Goal: Task Accomplishment & Management: Manage account settings

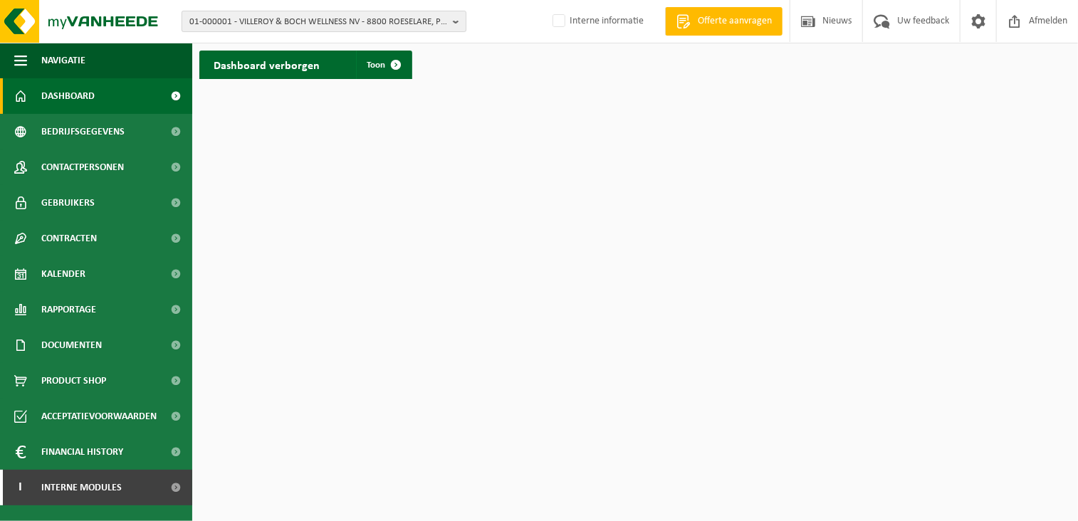
click at [251, 13] on span "01-000001 - VILLEROY & BOCH WELLNESS NV - 8800 ROESELARE, POPULIERSTRAAT 1" at bounding box center [318, 21] width 258 height 21
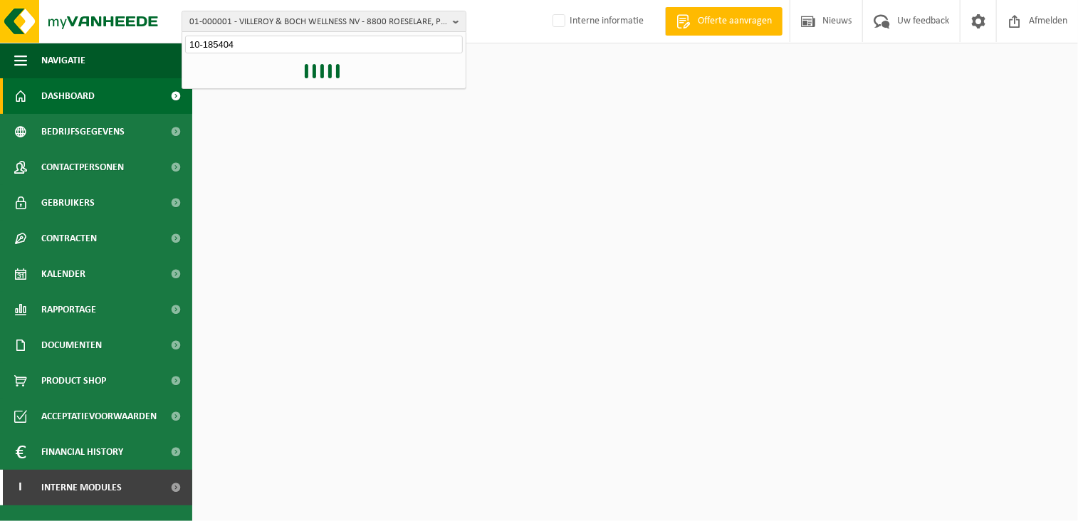
type input "10-185404"
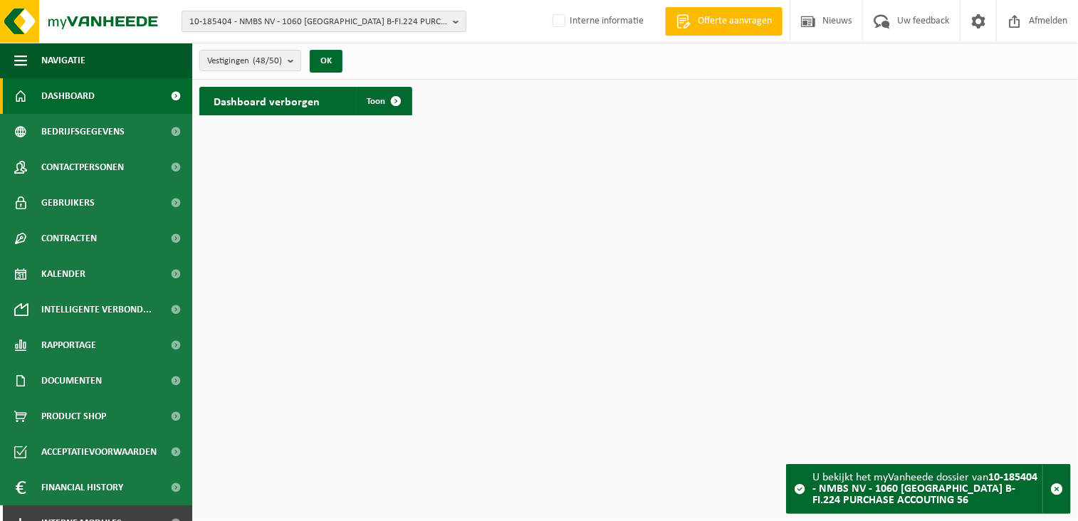
click at [231, 21] on span "10-185404 - NMBS NV - 1060 [GEOGRAPHIC_DATA] B-FI.224 PURCHASE ACCOUTING 56" at bounding box center [318, 21] width 258 height 21
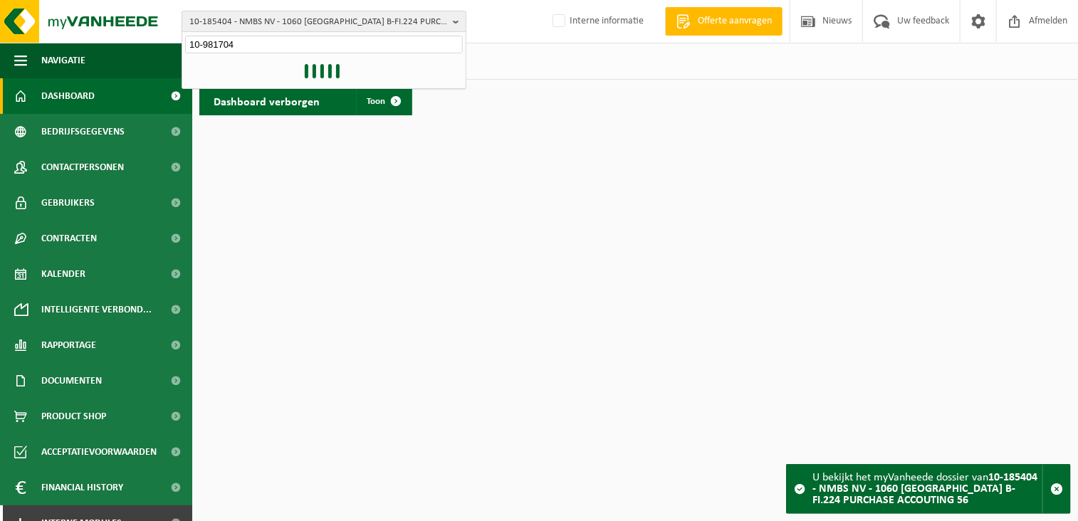
type input "10-981704"
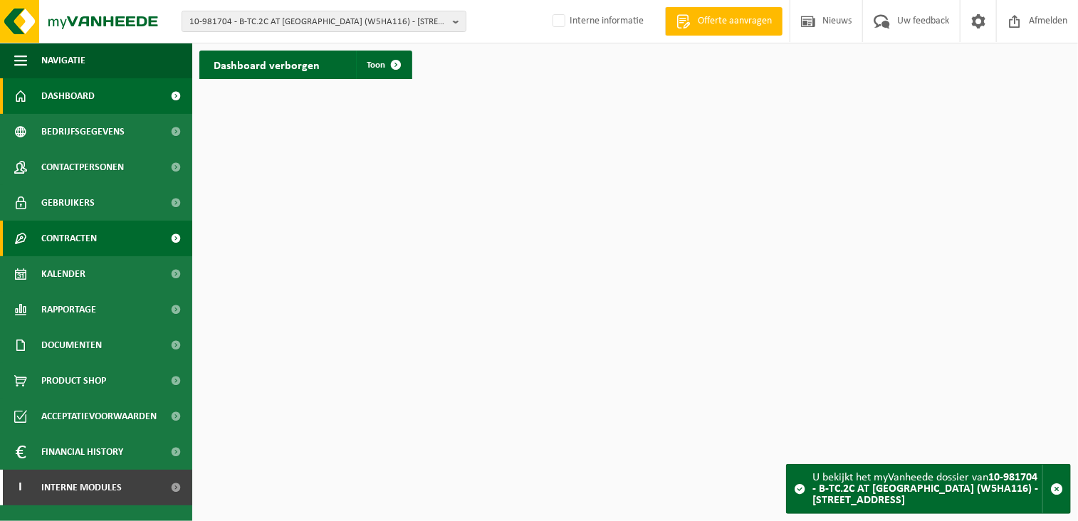
click at [93, 238] on span "Contracten" at bounding box center [69, 239] width 56 height 36
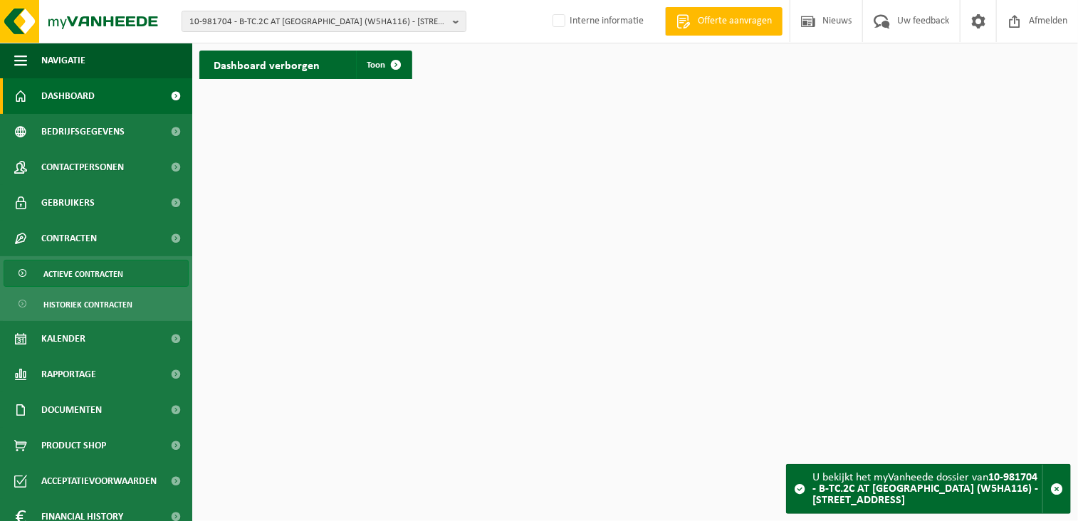
click at [99, 275] on span "Actieve contracten" at bounding box center [83, 274] width 80 height 27
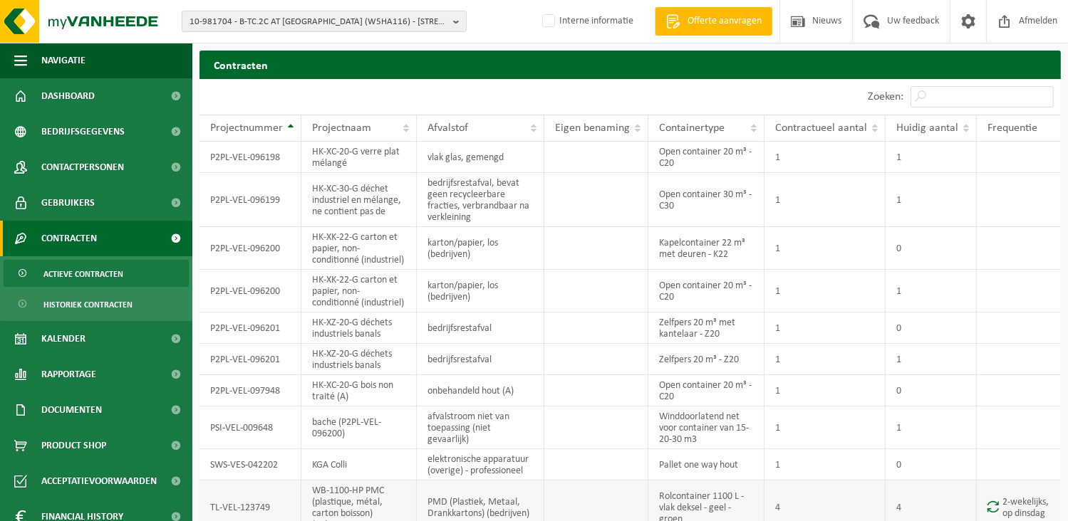
scroll to position [71, 0]
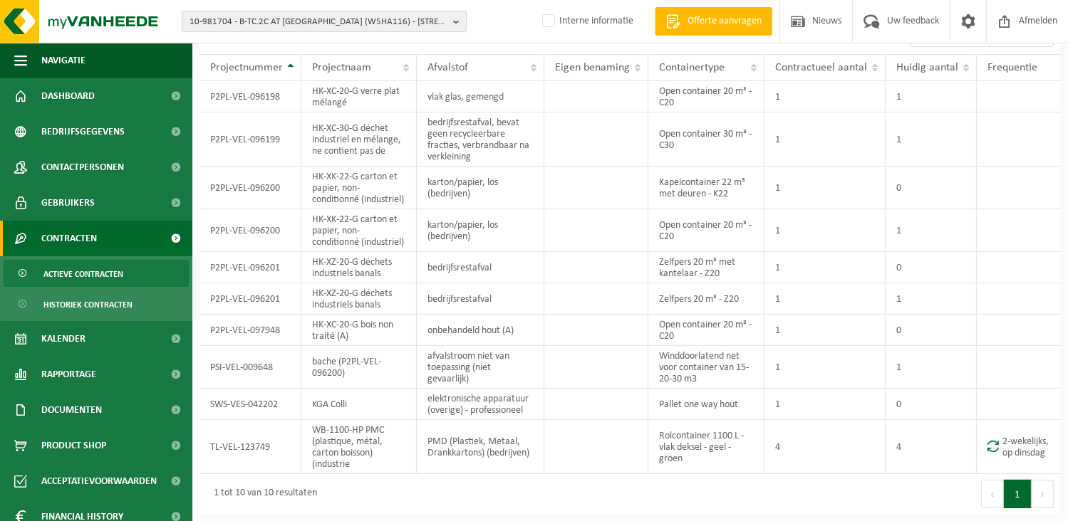
click at [236, 20] on span "10-981704 - B-TC.2C AT [GEOGRAPHIC_DATA] (W5HA116) - [STREET_ADDRESS]" at bounding box center [318, 21] width 258 height 21
type input "10-981703"
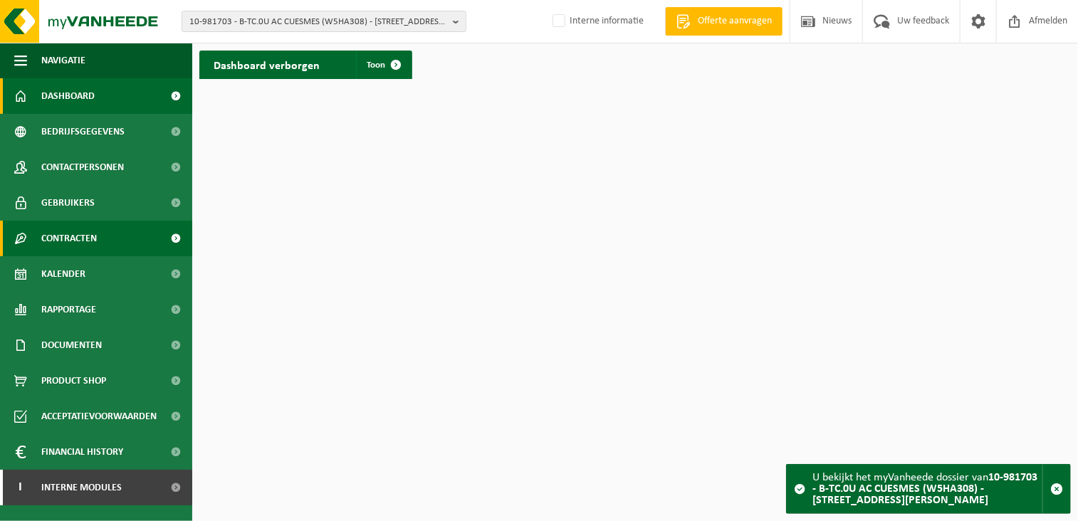
click at [90, 236] on span "Contracten" at bounding box center [69, 239] width 56 height 36
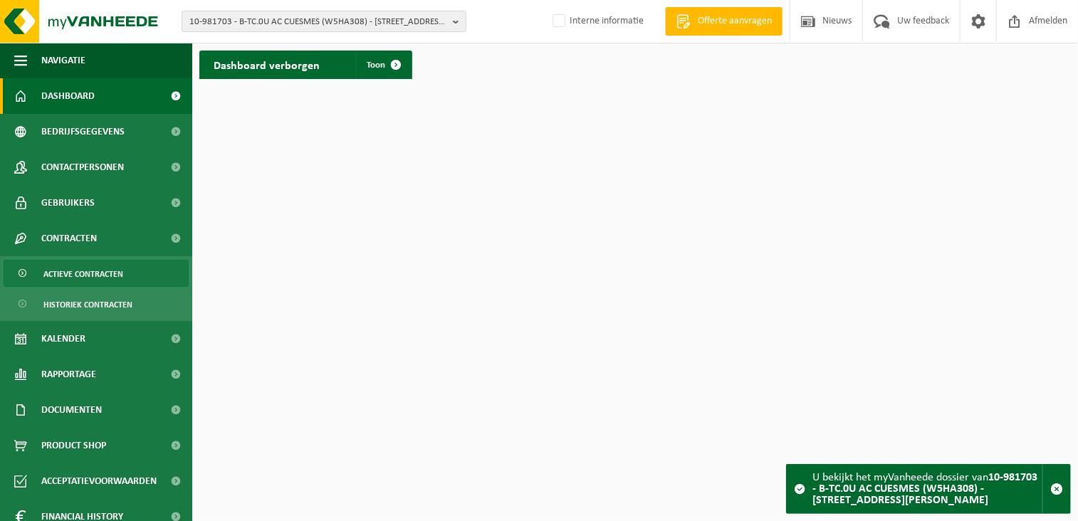
click at [95, 274] on span "Actieve contracten" at bounding box center [83, 274] width 80 height 27
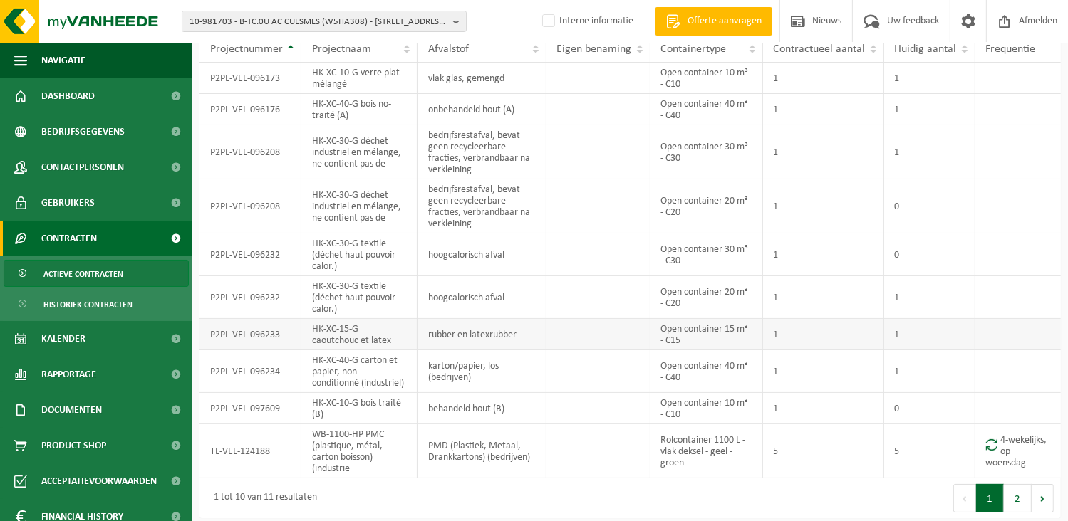
scroll to position [83, 0]
click at [963, 23] on span at bounding box center [967, 21] width 21 height 42
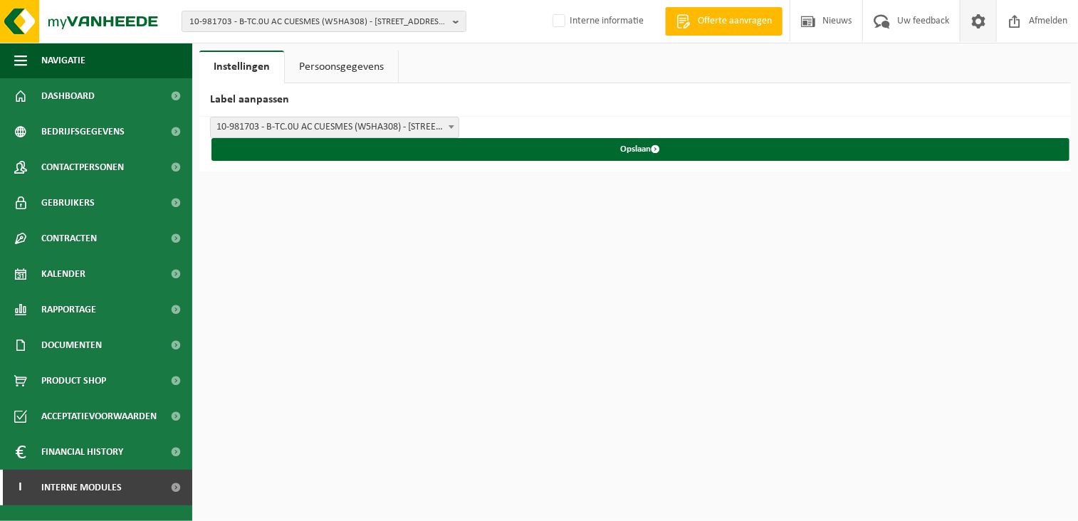
click at [333, 62] on link "Persoonsgegevens" at bounding box center [341, 67] width 113 height 33
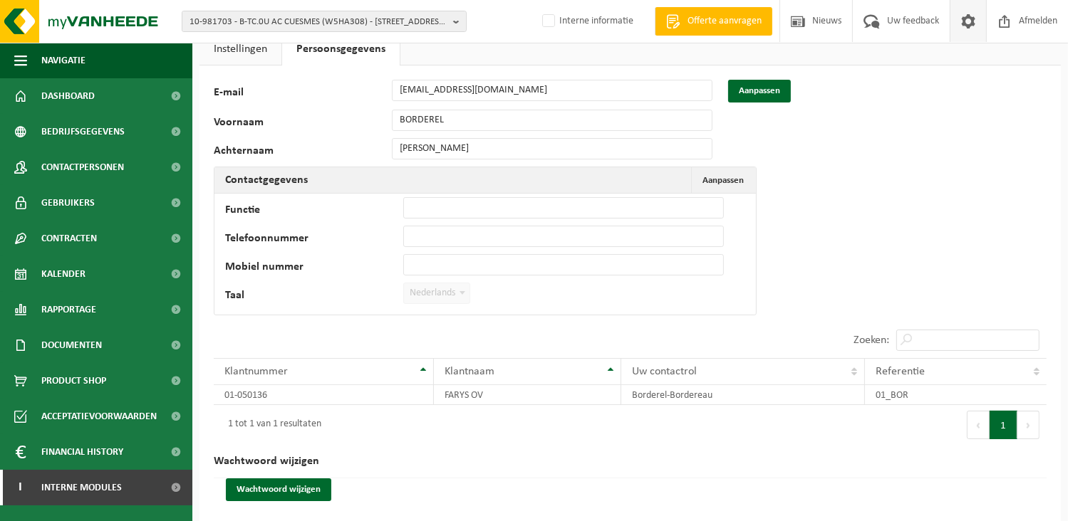
scroll to position [28, 0]
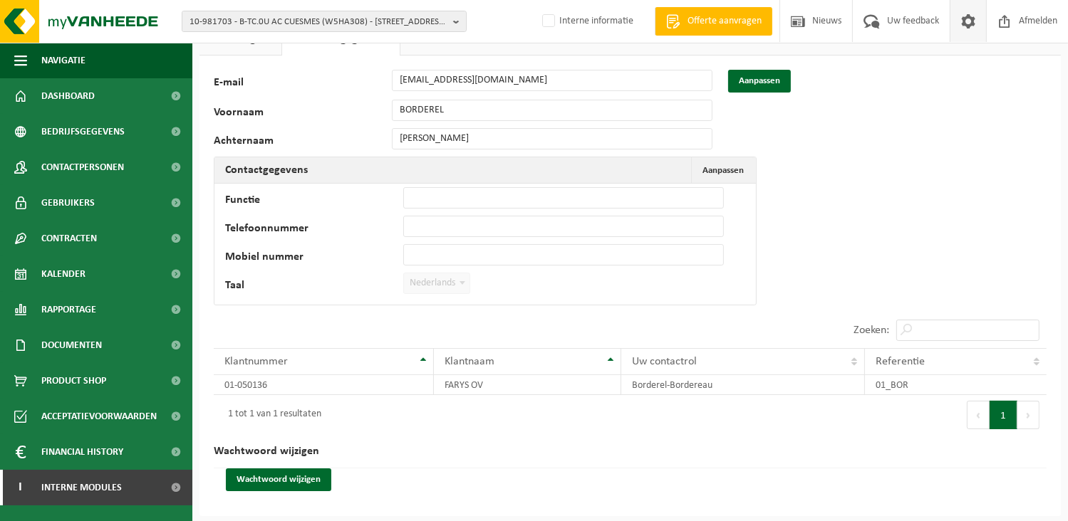
click at [969, 20] on span at bounding box center [967, 21] width 21 height 42
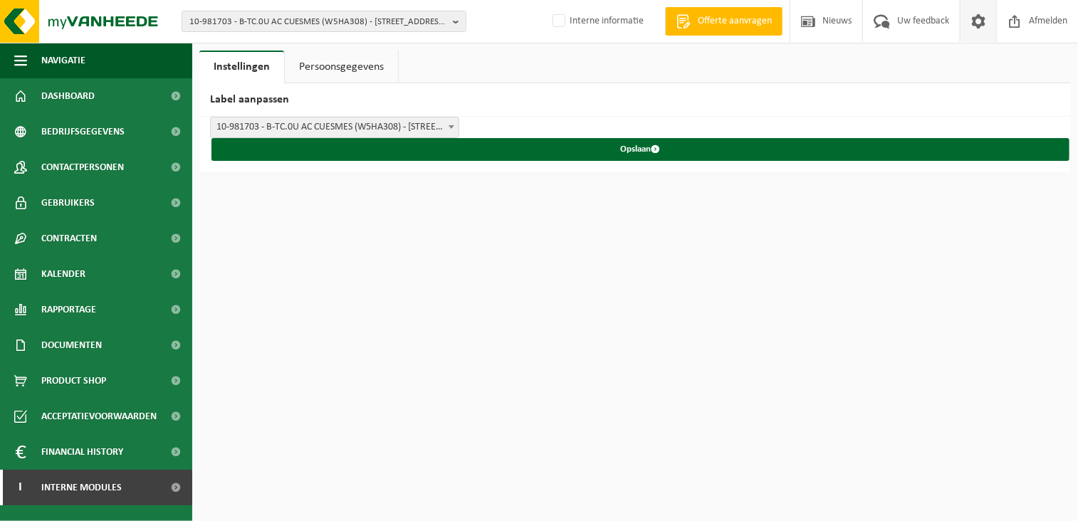
click at [339, 65] on link "Persoonsgegevens" at bounding box center [341, 67] width 113 height 33
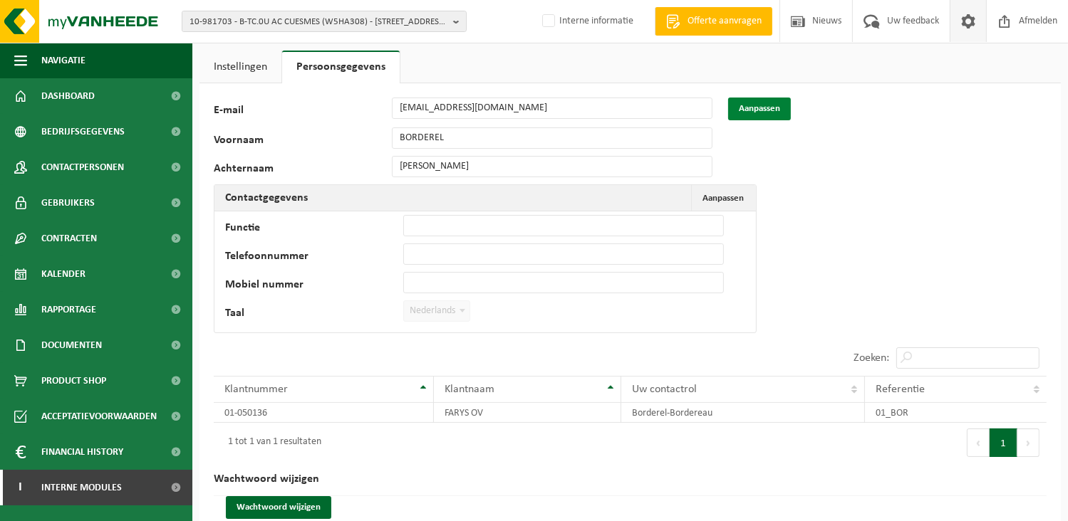
click at [746, 108] on button "Aanpassen" at bounding box center [759, 109] width 63 height 23
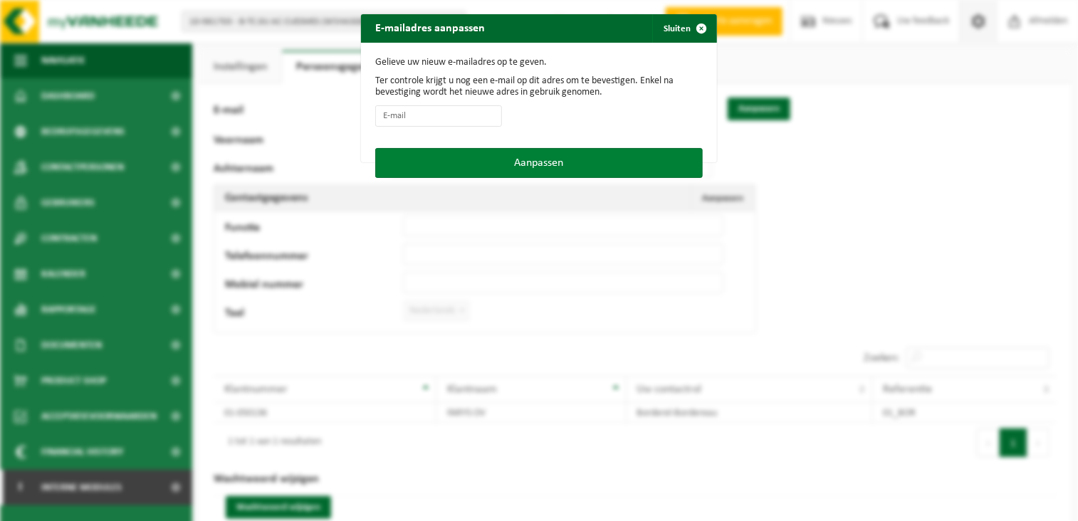
click at [533, 168] on button "Aanpassen" at bounding box center [539, 163] width 328 height 30
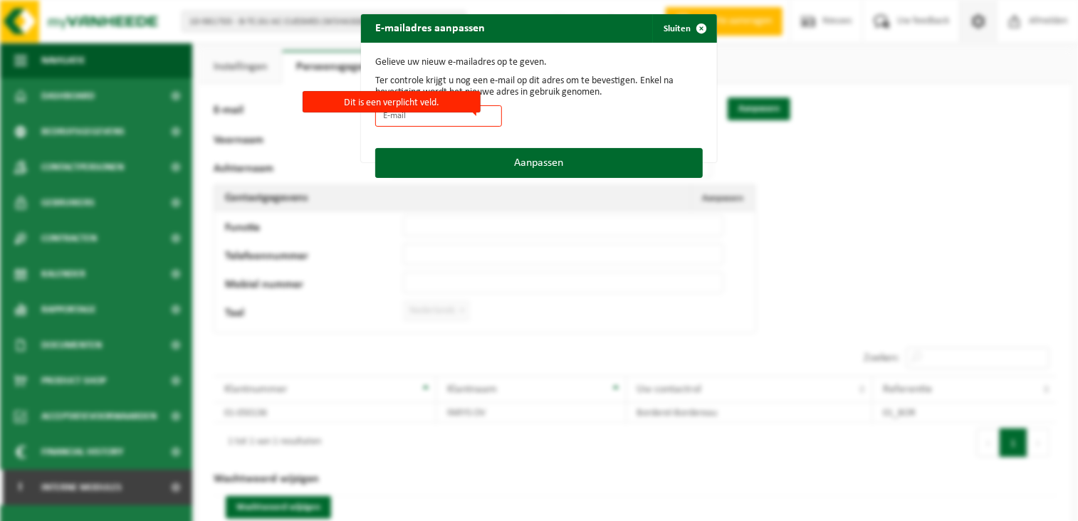
click at [489, 135] on div "Gelieve uw nieuw e-mailadres op te geven. Ter controle krijgt u nog een e-mail …" at bounding box center [539, 95] width 356 height 105
click at [692, 33] on span "button" at bounding box center [701, 28] width 28 height 28
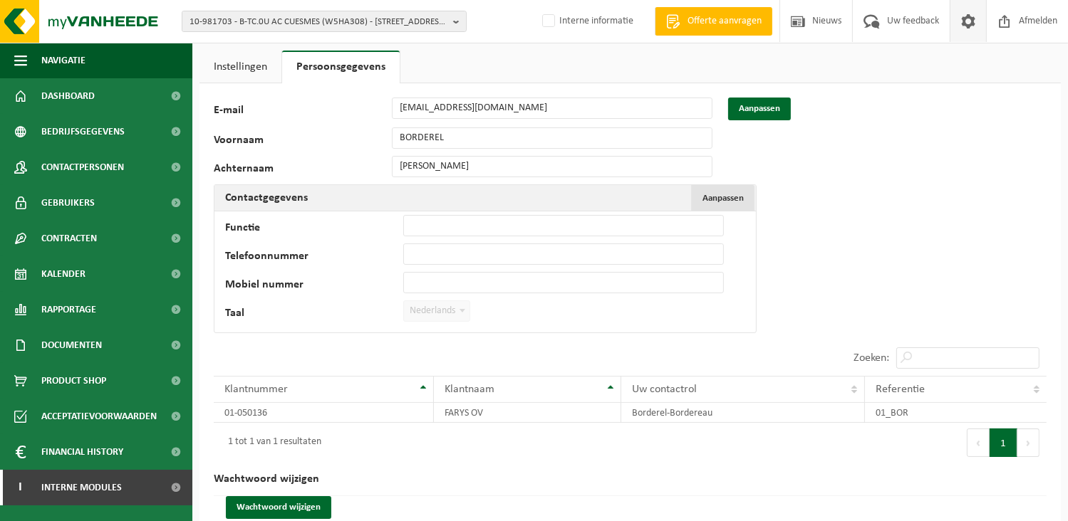
click at [719, 202] on span "Aanpassen" at bounding box center [722, 198] width 41 height 9
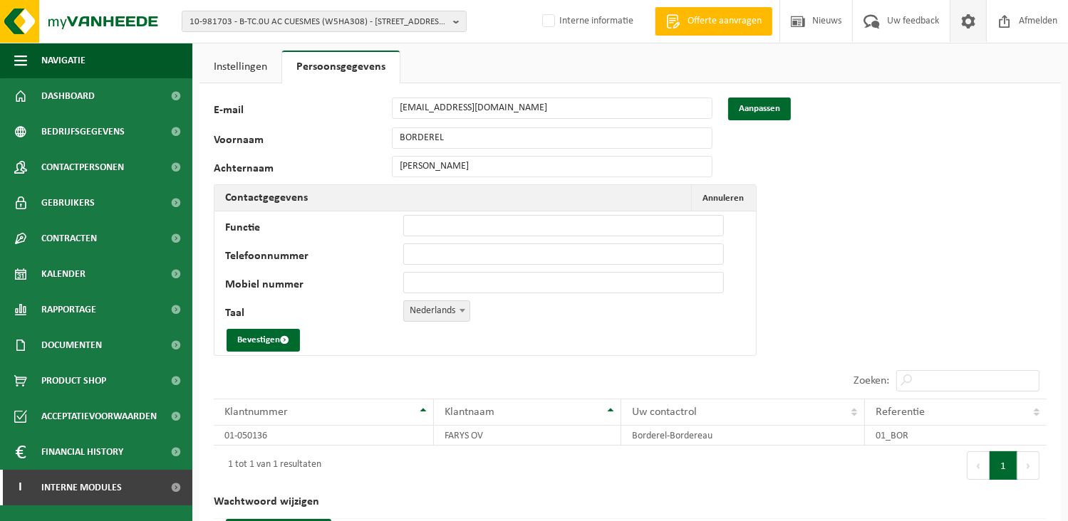
click at [459, 306] on span at bounding box center [462, 310] width 14 height 19
click at [454, 311] on span "Nederlands" at bounding box center [437, 311] width 66 height 20
select select "1"
click at [262, 341] on button "Bevestigen" at bounding box center [262, 340] width 73 height 23
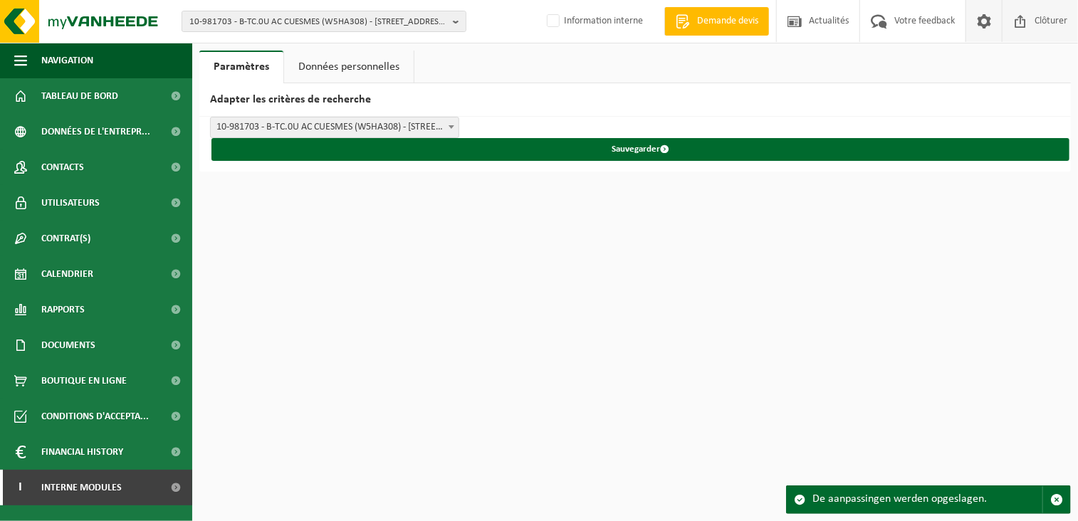
click at [1059, 28] on span "Clôturer" at bounding box center [1051, 21] width 40 height 42
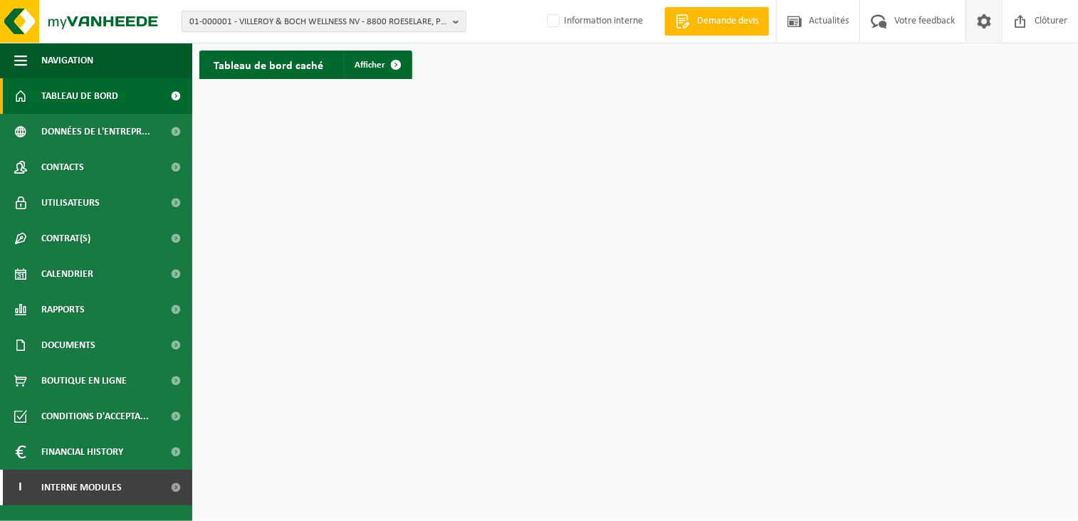
click at [979, 21] on span at bounding box center [984, 21] width 21 height 42
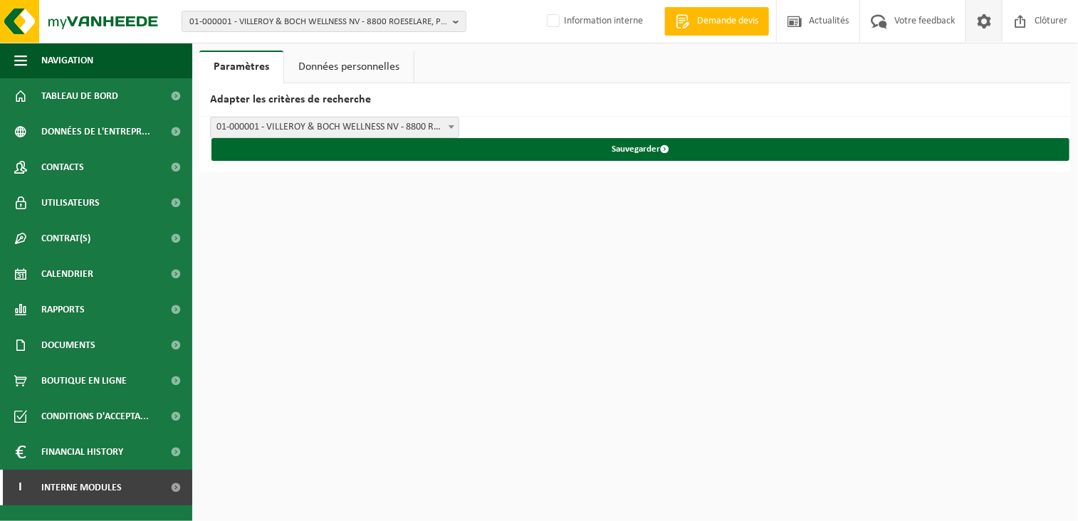
click at [356, 68] on link "Données personnelles" at bounding box center [349, 67] width 130 height 33
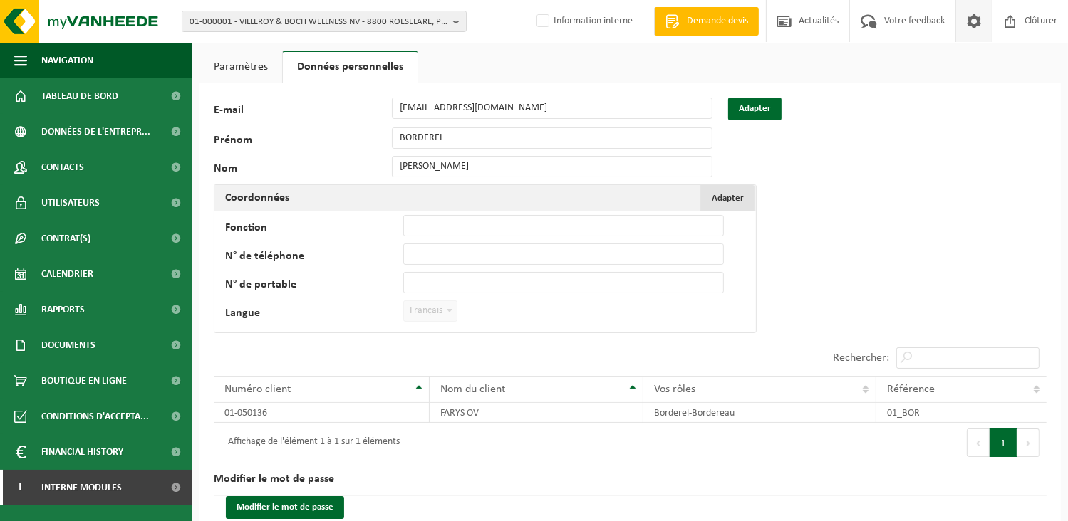
click at [736, 199] on span "Adapter" at bounding box center [728, 198] width 32 height 9
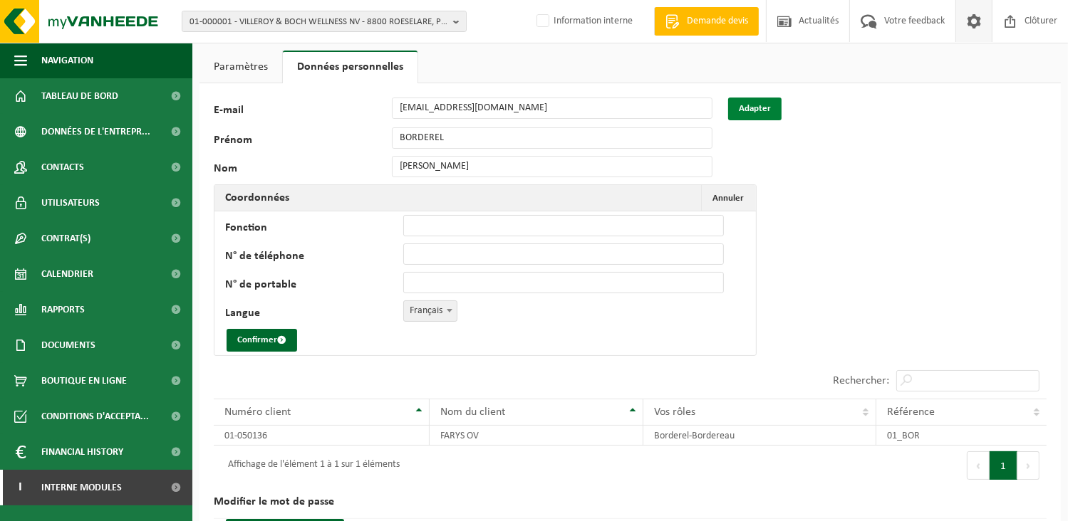
click at [751, 108] on button "Adapter" at bounding box center [754, 109] width 53 height 23
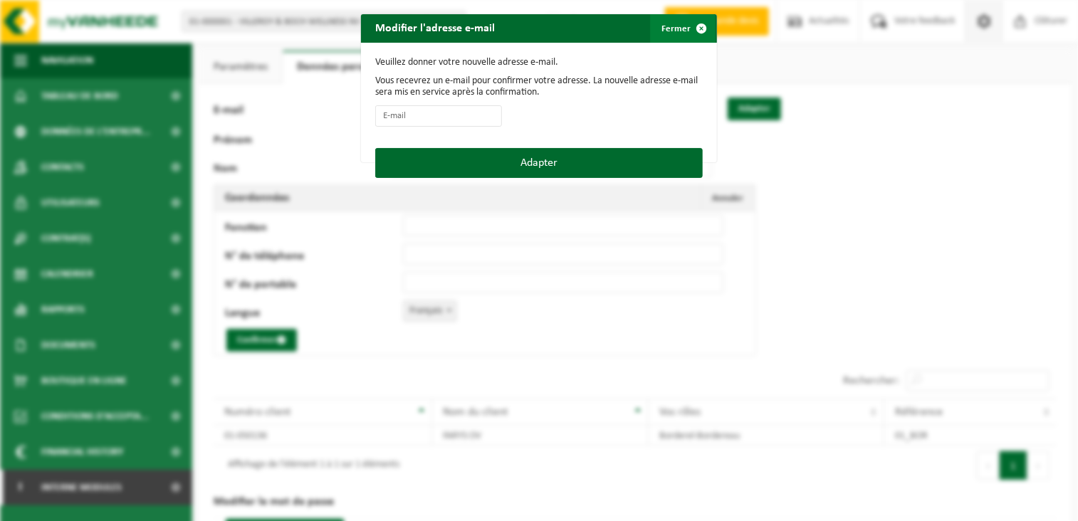
click at [674, 31] on button "Fermer" at bounding box center [683, 28] width 66 height 28
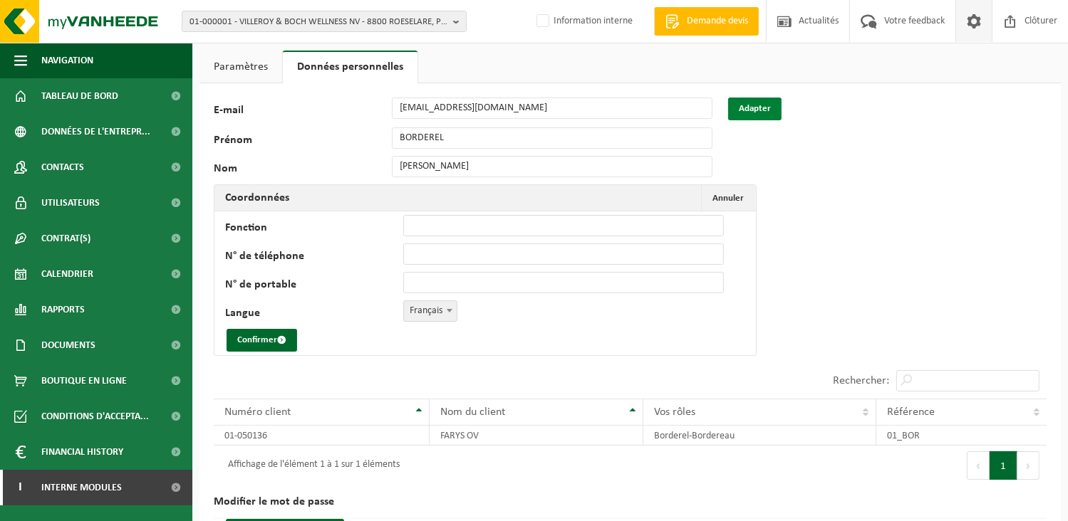
click at [766, 105] on button "Adapter" at bounding box center [754, 109] width 53 height 23
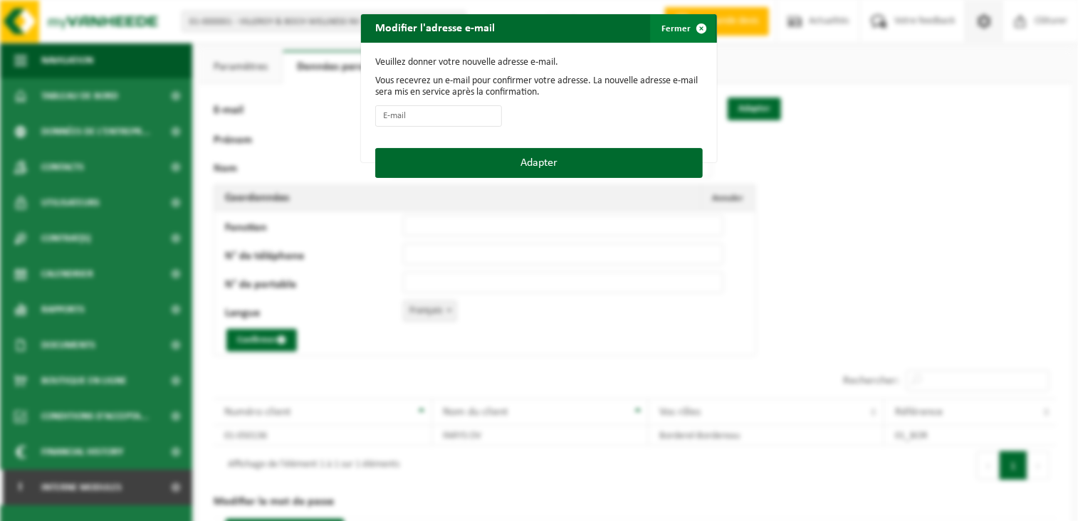
click at [693, 32] on span "button" at bounding box center [701, 28] width 28 height 28
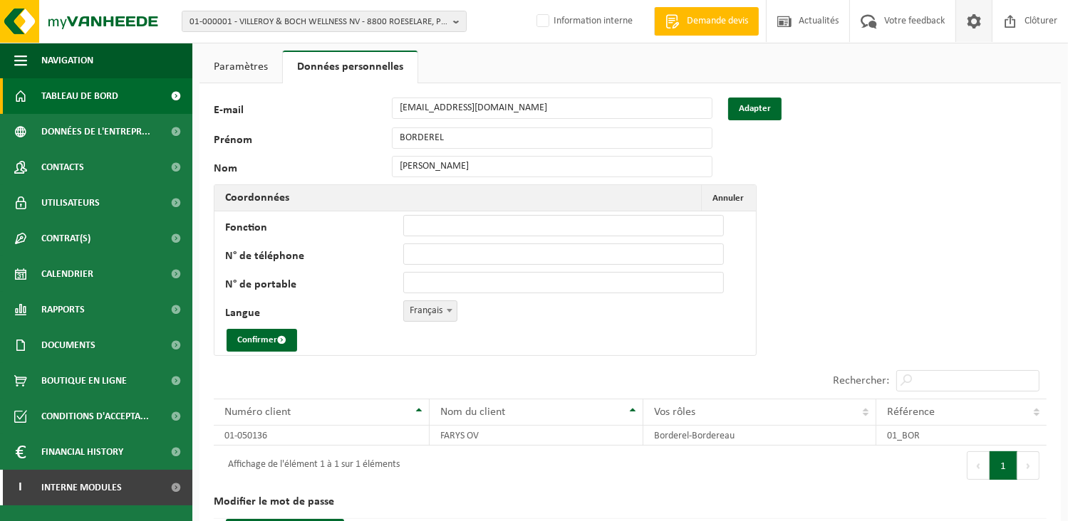
click at [97, 93] on span "Tableau de bord" at bounding box center [79, 96] width 77 height 36
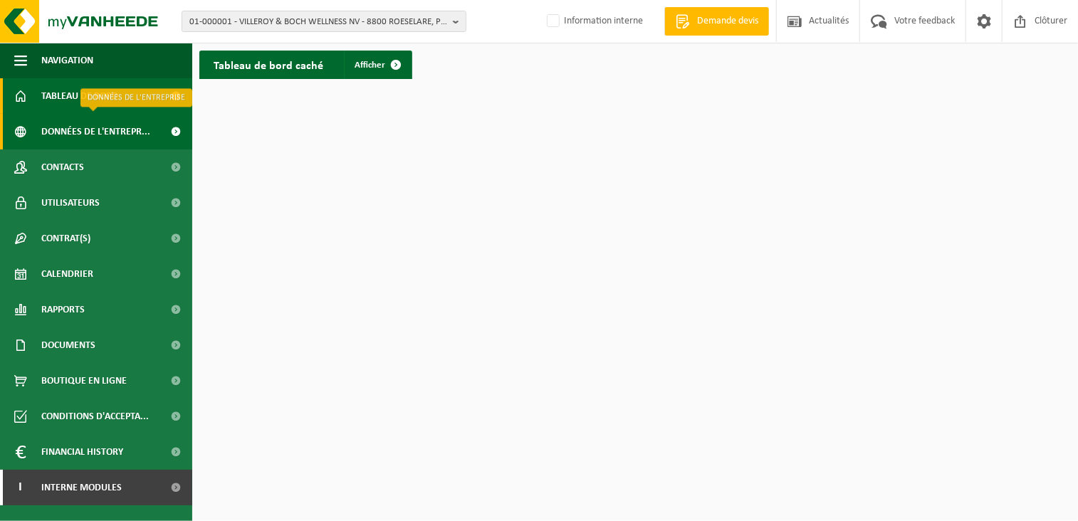
click at [93, 134] on span "Données de l'entrepr..." at bounding box center [95, 132] width 109 height 36
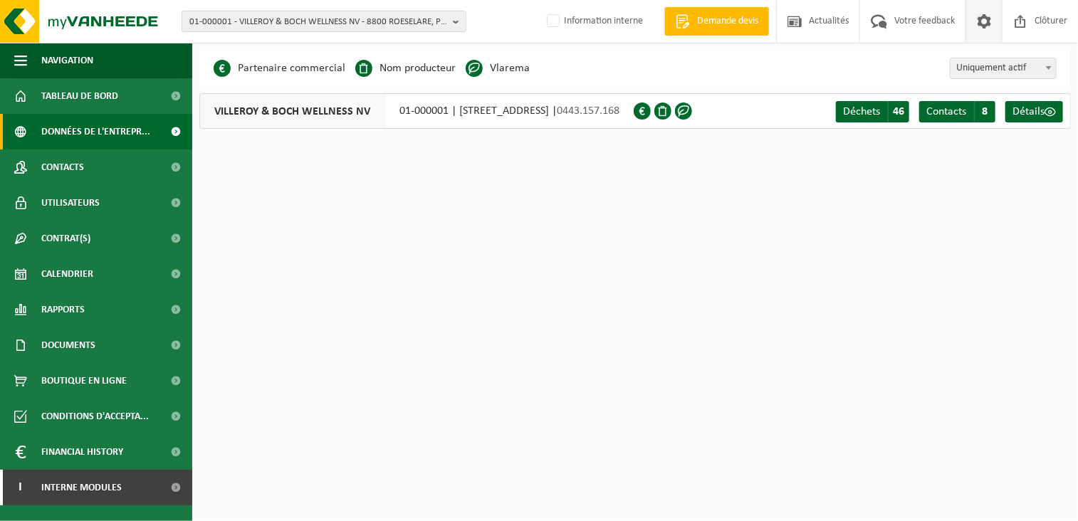
click at [987, 29] on span at bounding box center [984, 21] width 21 height 42
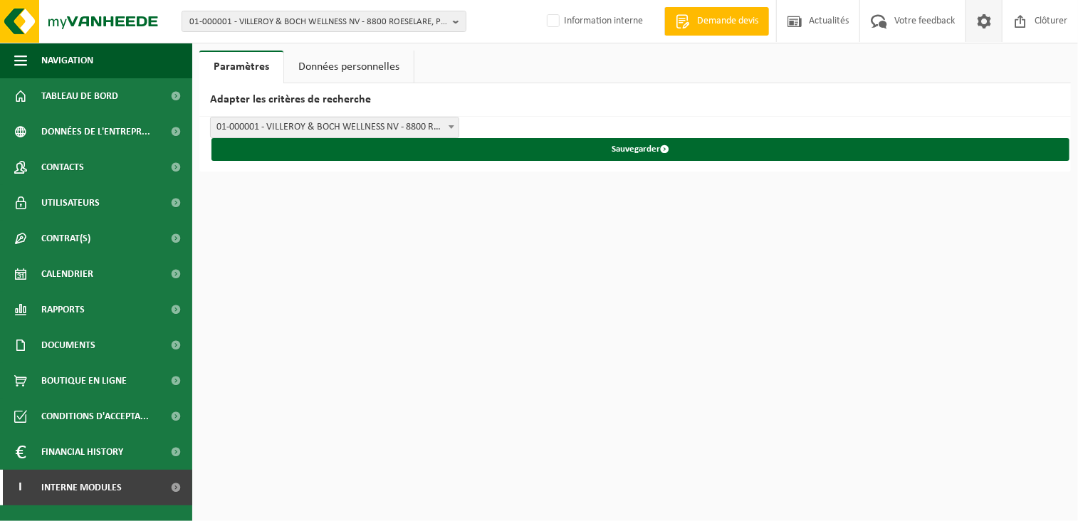
click at [355, 68] on link "Données personnelles" at bounding box center [349, 67] width 130 height 33
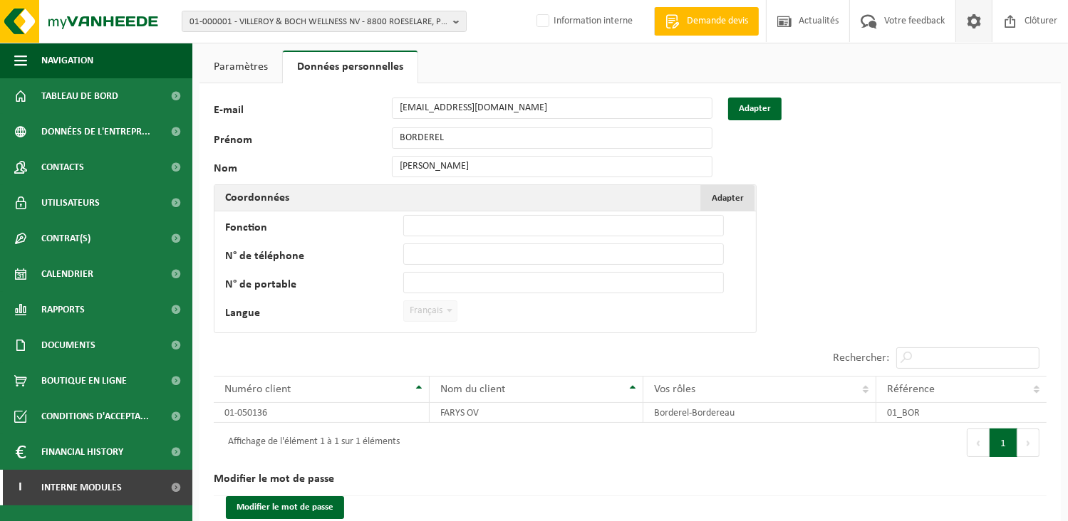
click at [715, 196] on span "Adapter" at bounding box center [728, 198] width 32 height 9
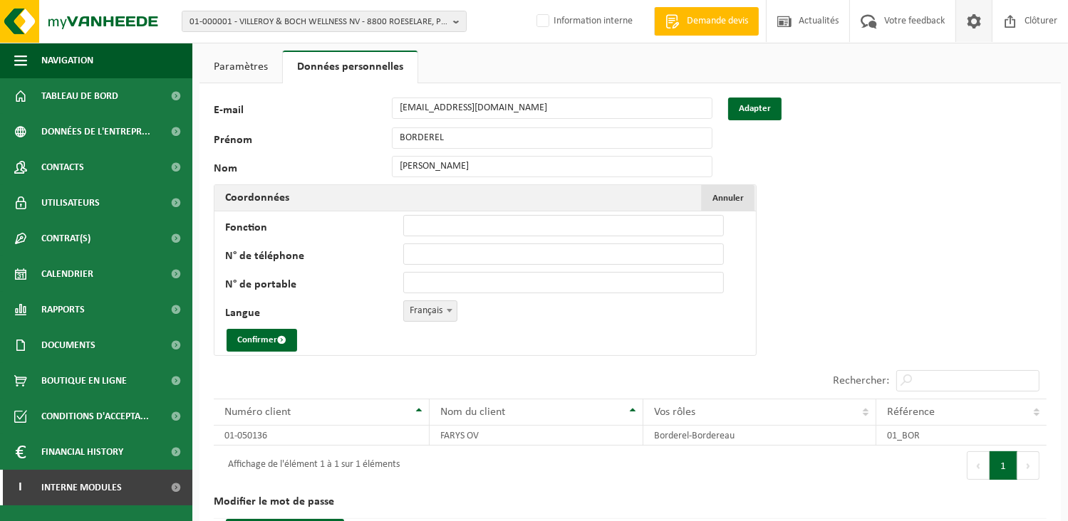
click at [739, 196] on span "Annuler" at bounding box center [727, 198] width 31 height 9
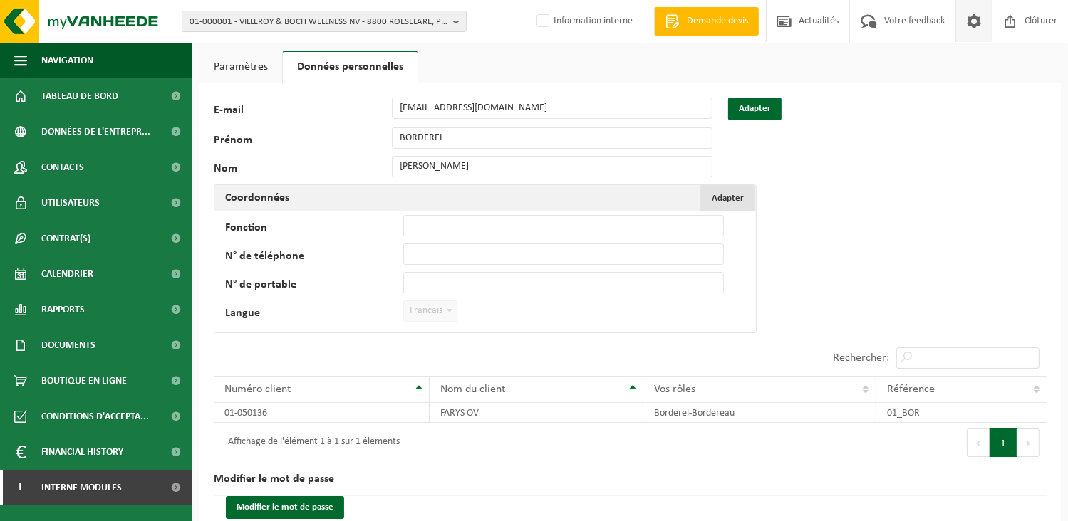
click at [740, 195] on span "Adapter" at bounding box center [728, 198] width 32 height 9
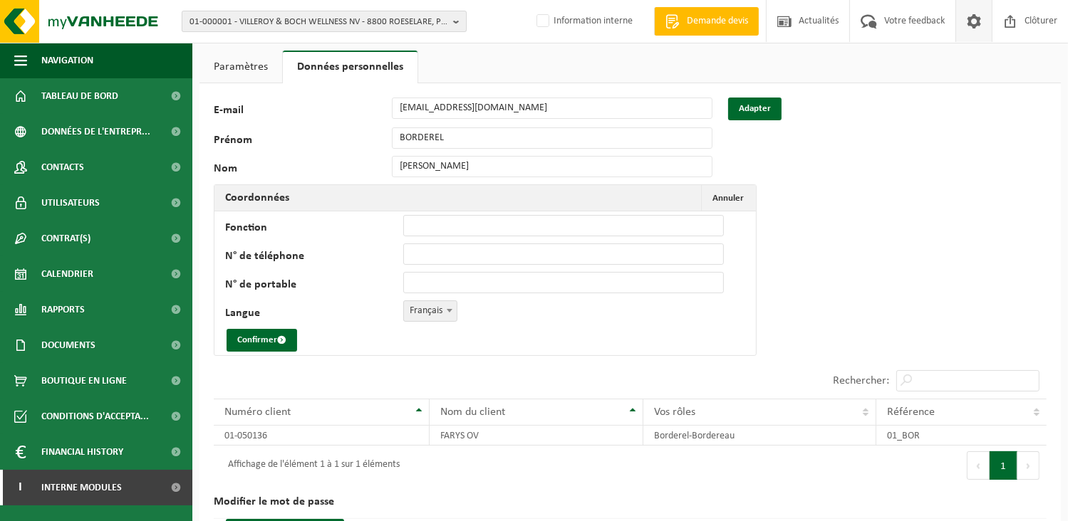
click at [234, 26] on span "01-000001 - VILLEROY & BOCH WELLNESS NV - 8800 ROESELARE, POPULIERSTRAAT 1" at bounding box center [318, 21] width 258 height 21
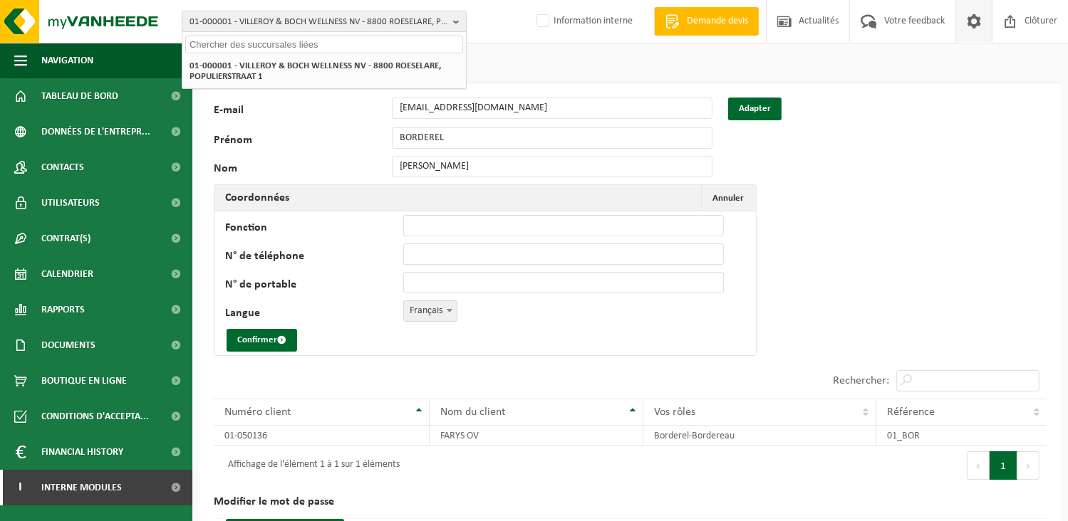
click at [188, 16] on button "01-000001 - VILLEROY & BOCH WELLNESS NV - 8800 ROESELARE, POPULIERSTRAAT 1" at bounding box center [324, 21] width 285 height 21
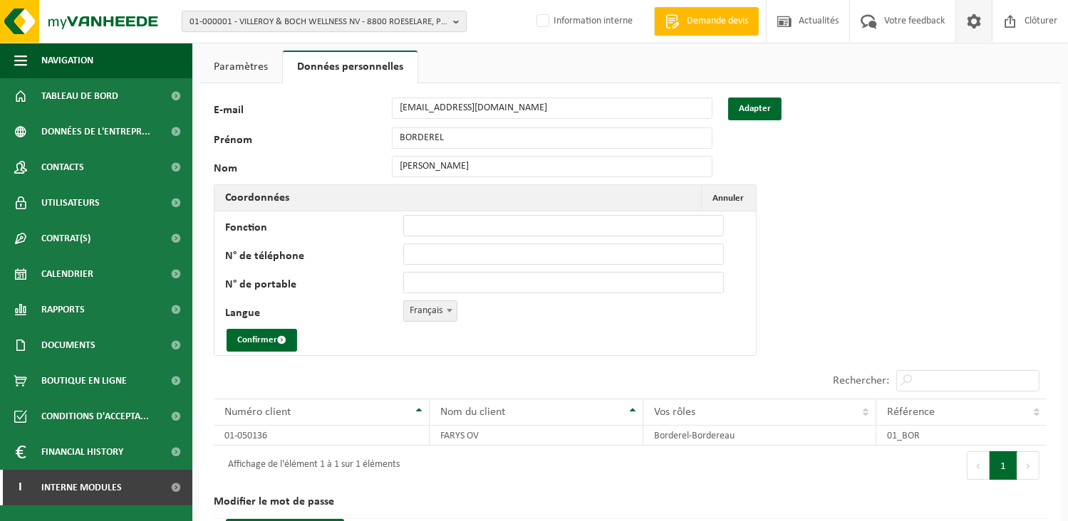
click at [197, 21] on span "01-000001 - VILLEROY & BOCH WELLNESS NV - 8800 ROESELARE, POPULIERSTRAAT 1" at bounding box center [318, 21] width 258 height 21
type input "10-981703"
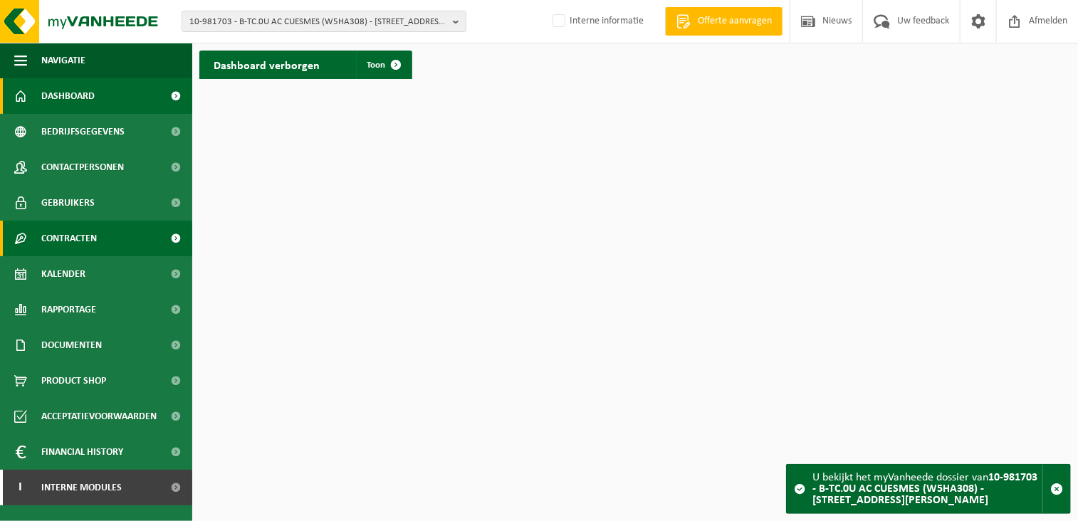
click at [95, 236] on span "Contracten" at bounding box center [69, 239] width 56 height 36
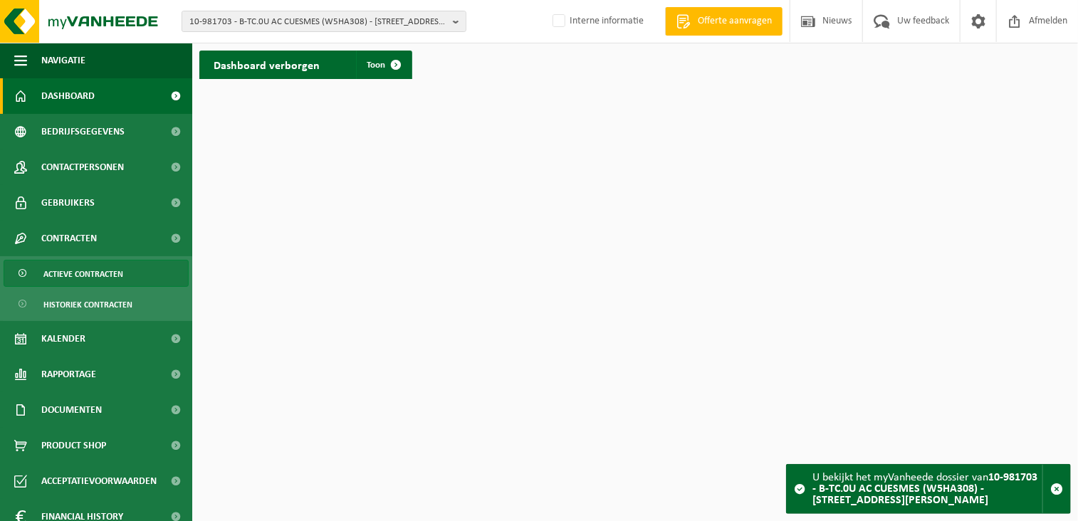
click at [83, 273] on span "Actieve contracten" at bounding box center [83, 274] width 80 height 27
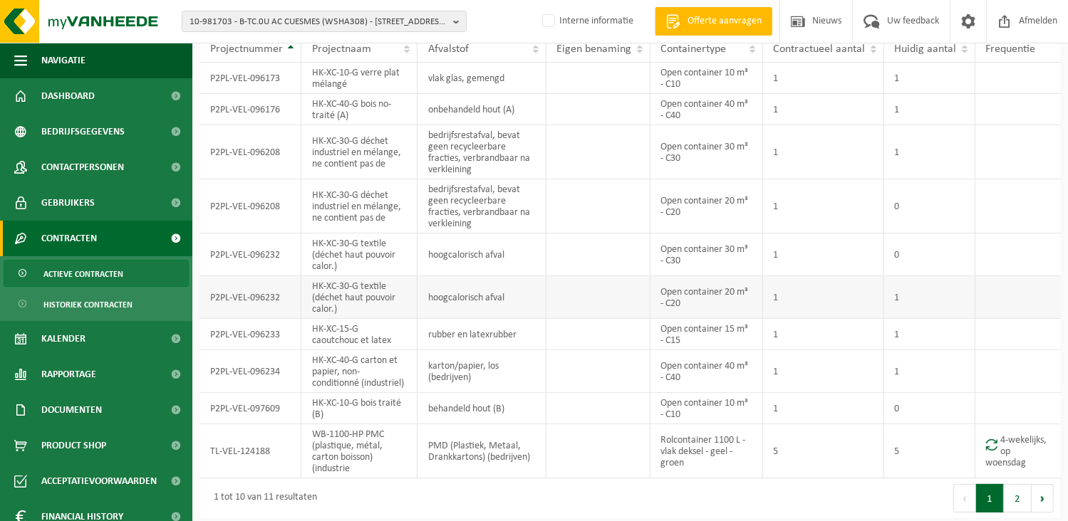
scroll to position [83, 0]
click at [490, 56] on th "Afvalstof" at bounding box center [481, 46] width 128 height 27
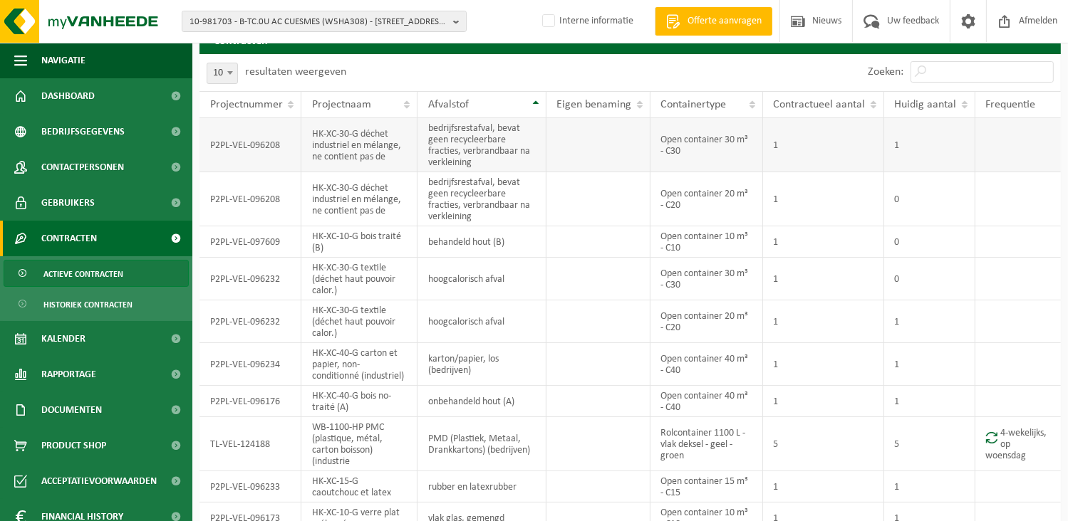
scroll to position [0, 0]
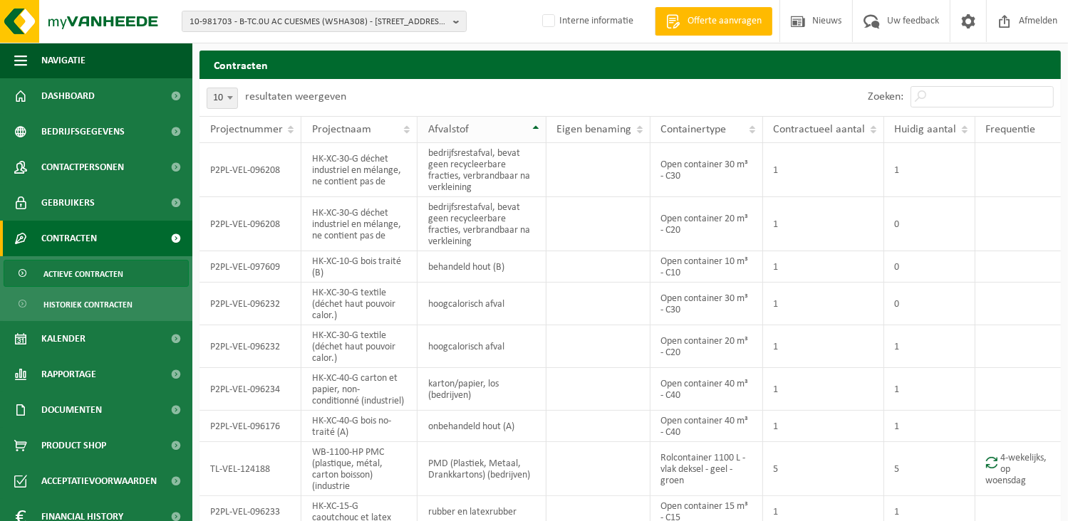
click at [532, 132] on th "Afvalstof" at bounding box center [481, 129] width 128 height 27
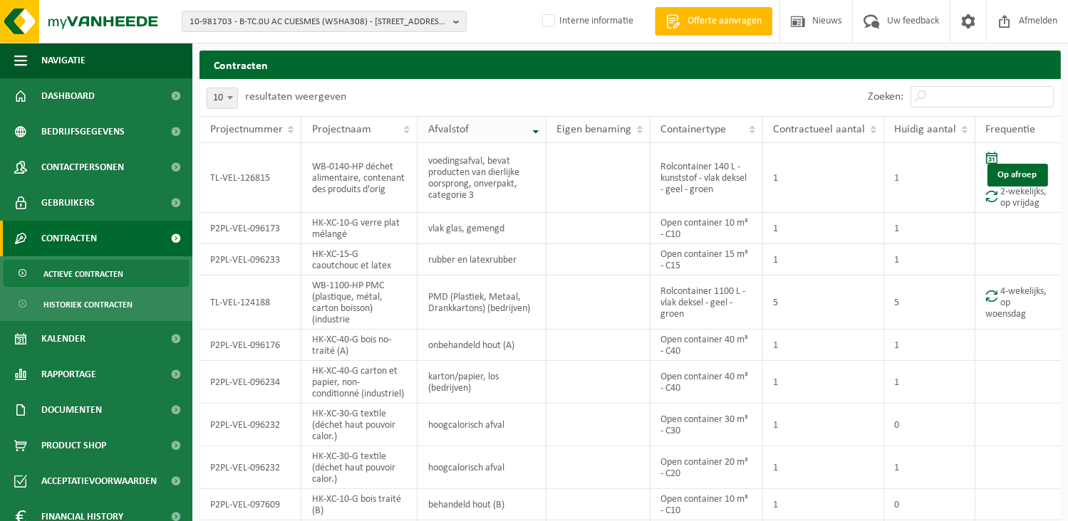
click at [532, 131] on th "Afvalstof" at bounding box center [481, 129] width 128 height 27
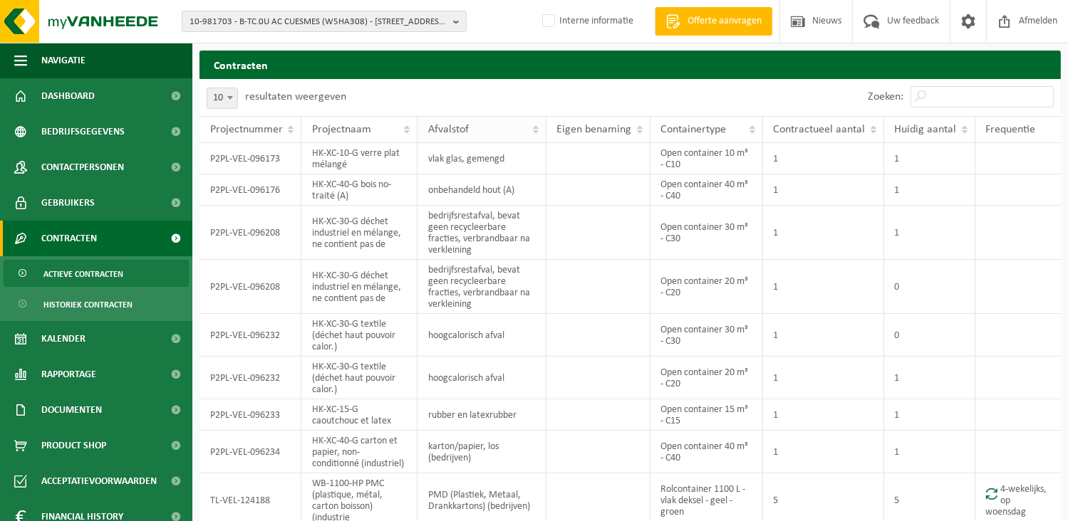
click at [532, 130] on th "Afvalstof" at bounding box center [481, 129] width 128 height 27
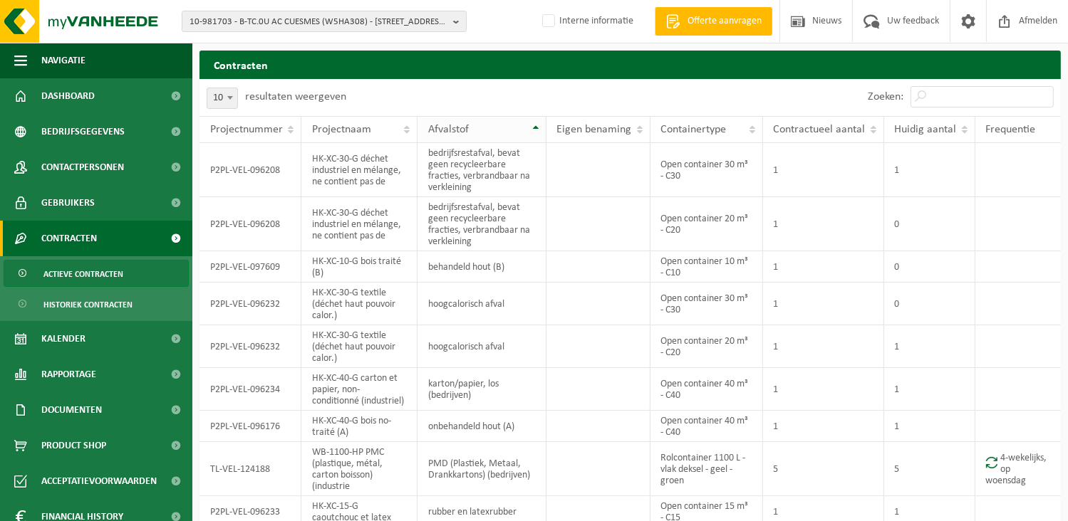
scroll to position [83, 0]
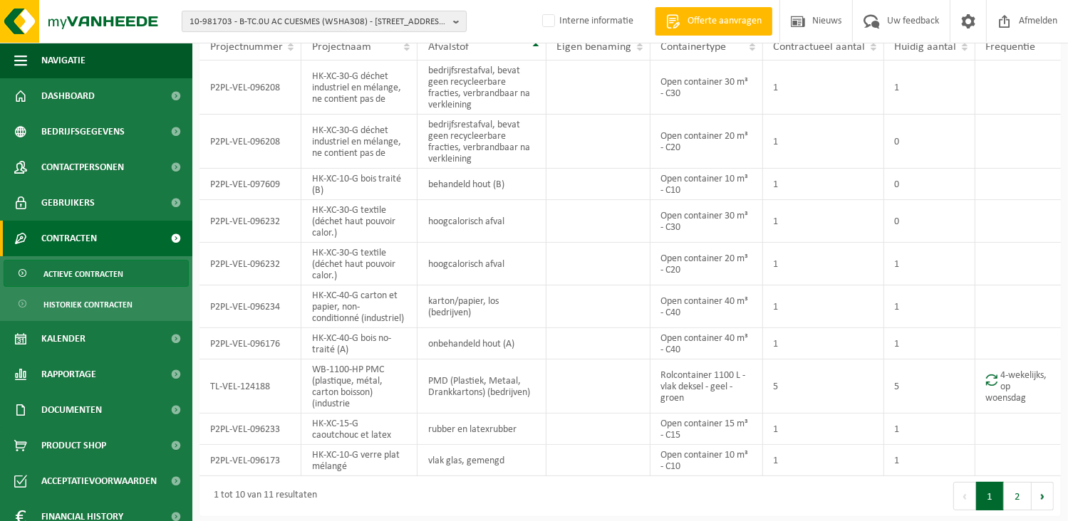
click at [182, 20] on button "10-981703 - B-TC.0U AC CUESMES (W5HA308) - [STREET_ADDRESS][PERSON_NAME]" at bounding box center [324, 21] width 285 height 21
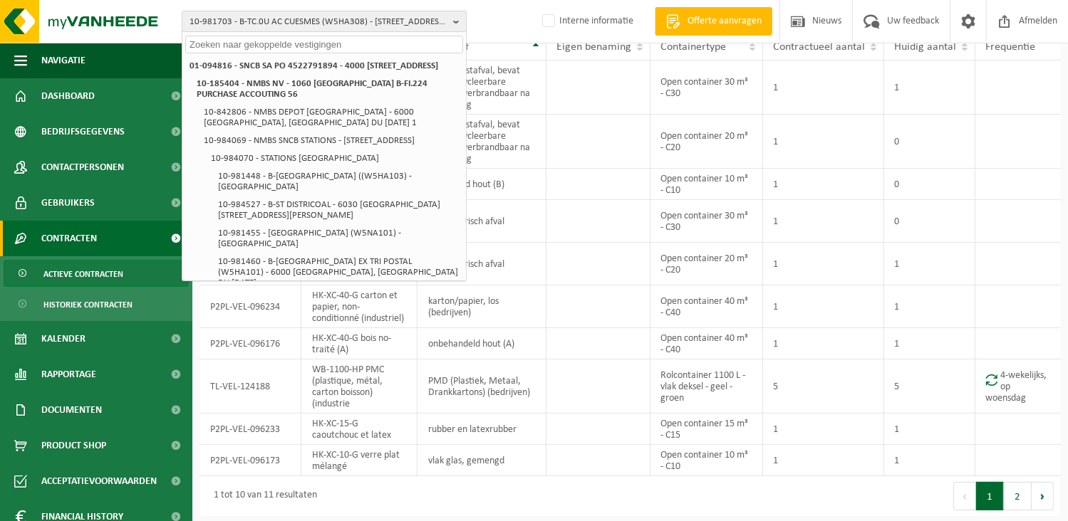
click at [196, 20] on span "10-981703 - B-TC.0U AC CUESMES (W5HA308) - [STREET_ADDRESS][PERSON_NAME]" at bounding box center [318, 21] width 258 height 21
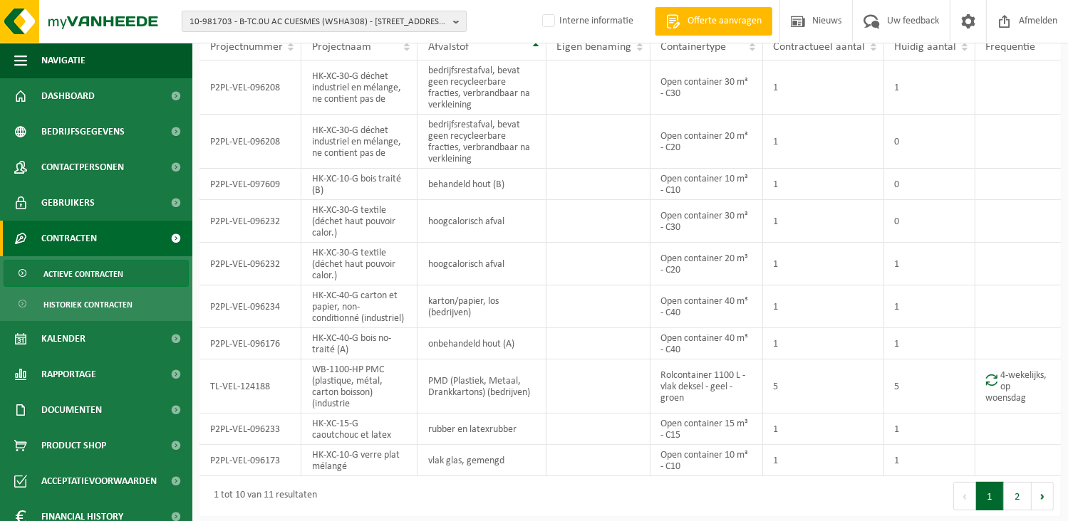
click at [206, 20] on span "10-981703 - B-TC.0U AC CUESMES (W5HA308) - [STREET_ADDRESS][PERSON_NAME]" at bounding box center [318, 21] width 258 height 21
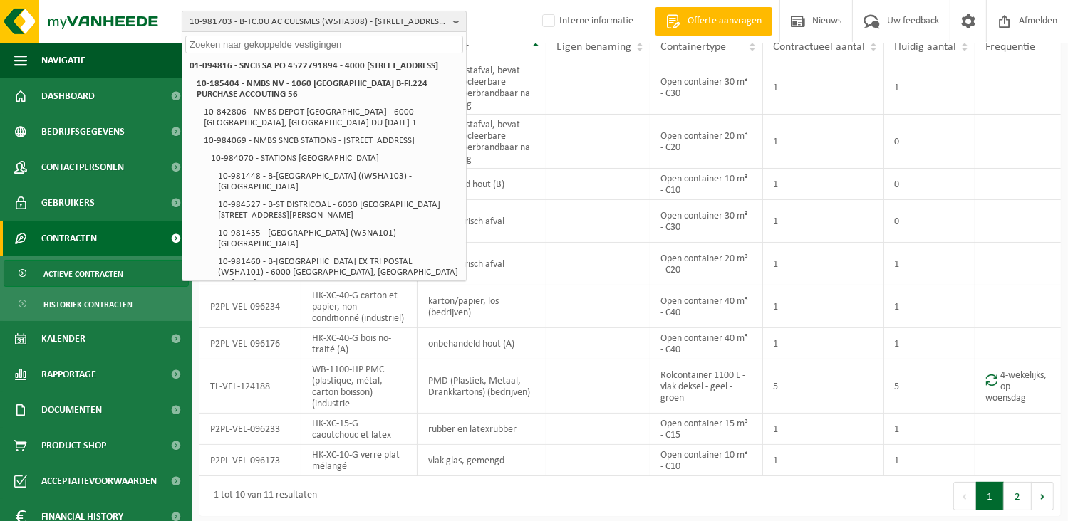
click at [227, 19] on span "10-981703 - B-TC.0U AC CUESMES (W5HA308) - [STREET_ADDRESS][PERSON_NAME]" at bounding box center [318, 21] width 258 height 21
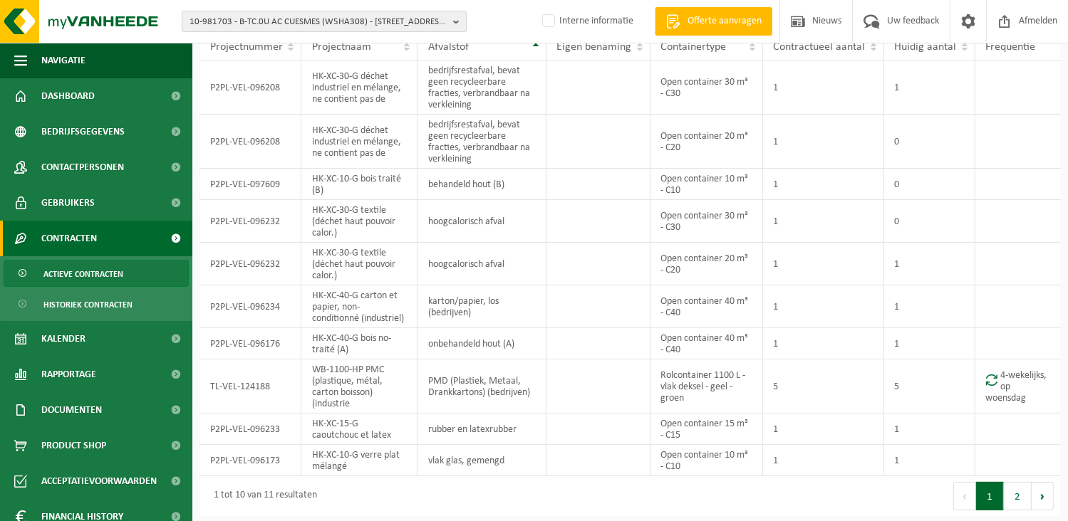
click at [182, 11] on button "10-981703 - B-TC.0U AC CUESMES (W5HA308) - [STREET_ADDRESS][PERSON_NAME]" at bounding box center [324, 21] width 285 height 21
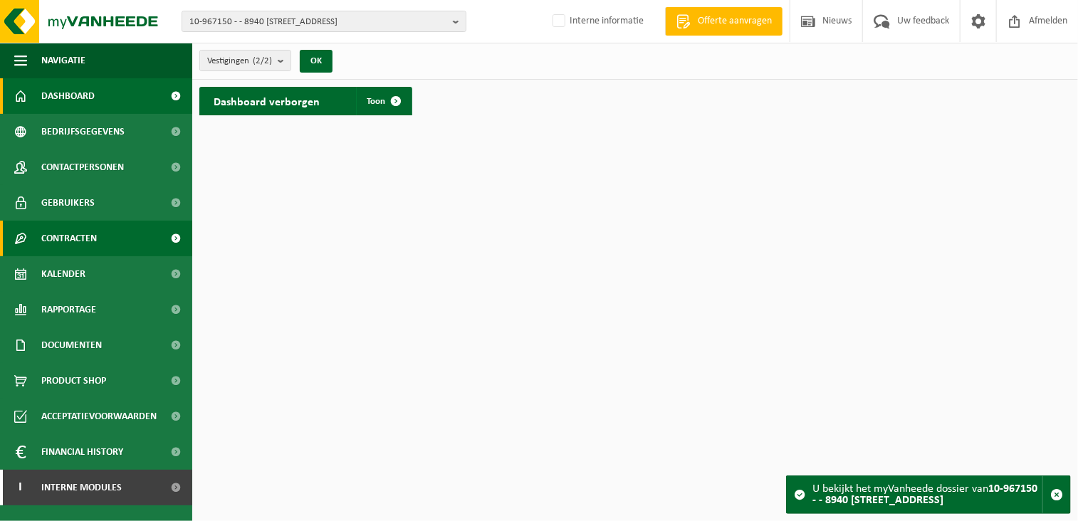
click at [103, 236] on link "Contracten" at bounding box center [96, 239] width 192 height 36
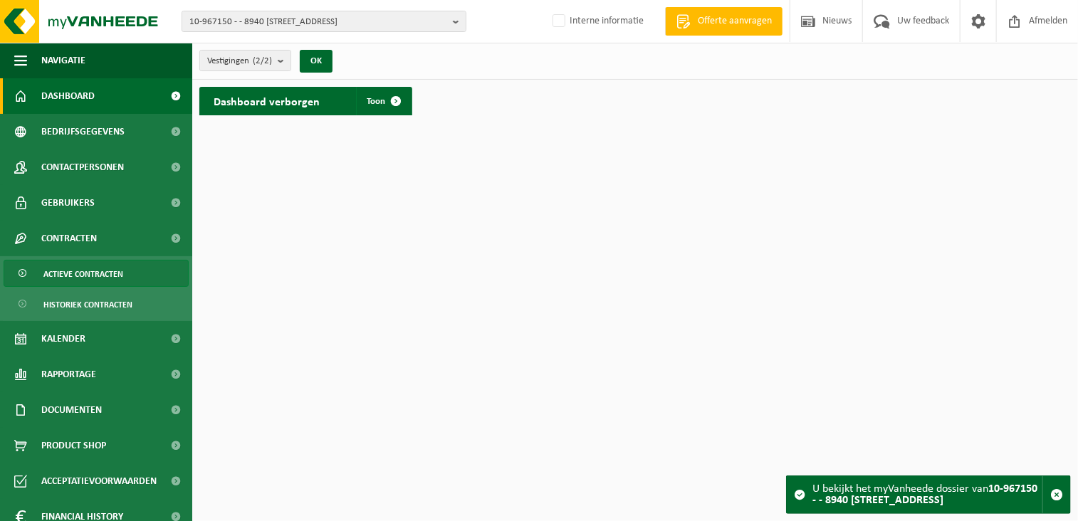
click at [100, 272] on span "Actieve contracten" at bounding box center [83, 274] width 80 height 27
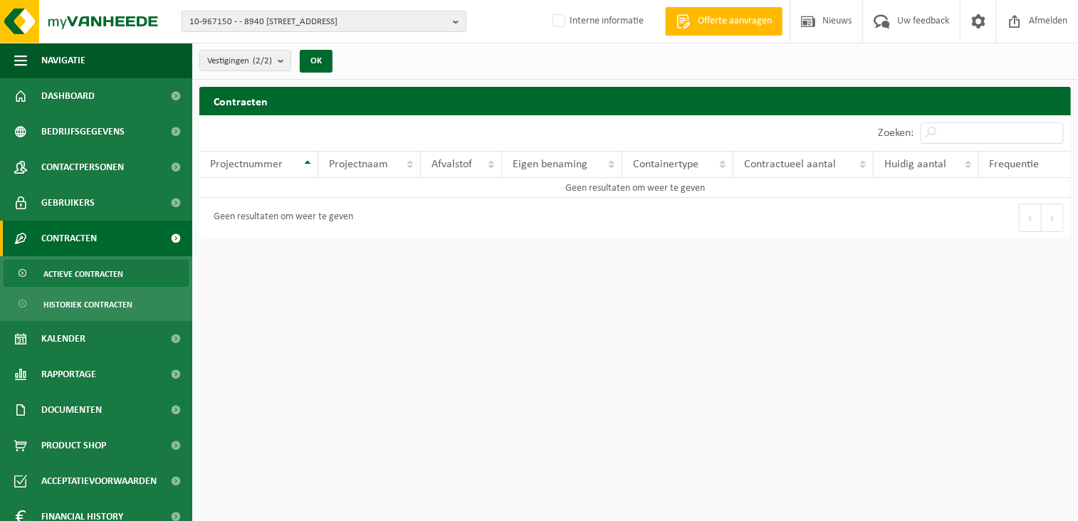
click at [264, 12] on span "10-967150 - - 8940 WERVIK, GEERBODELAAN 19" at bounding box center [318, 21] width 258 height 21
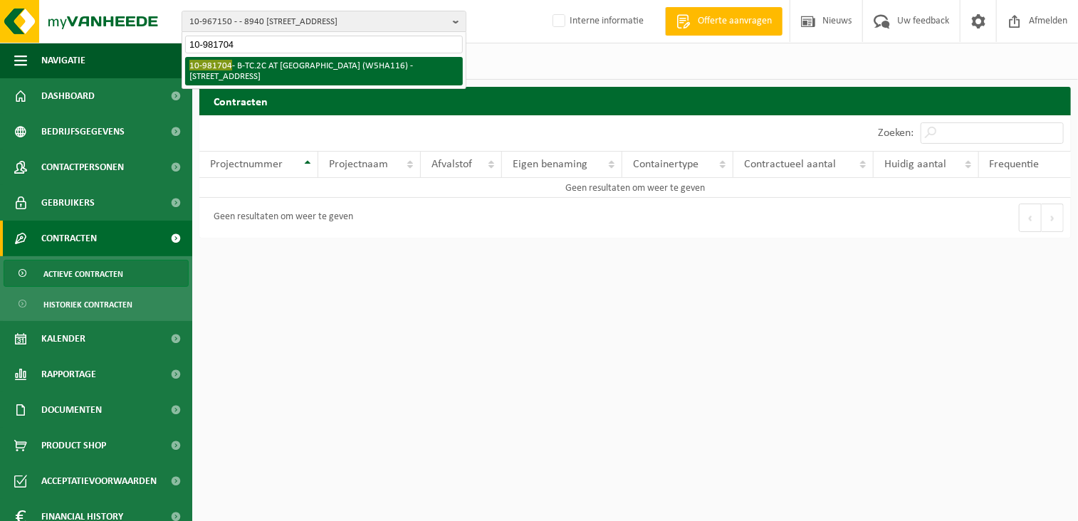
type input "10-981704"
click at [245, 72] on li "10-981704 - B-TC.2C AT CHARLEROI (W5HA116) - 6001 MARCINELLE, RUE CAMBIER DUPRE…" at bounding box center [324, 71] width 278 height 28
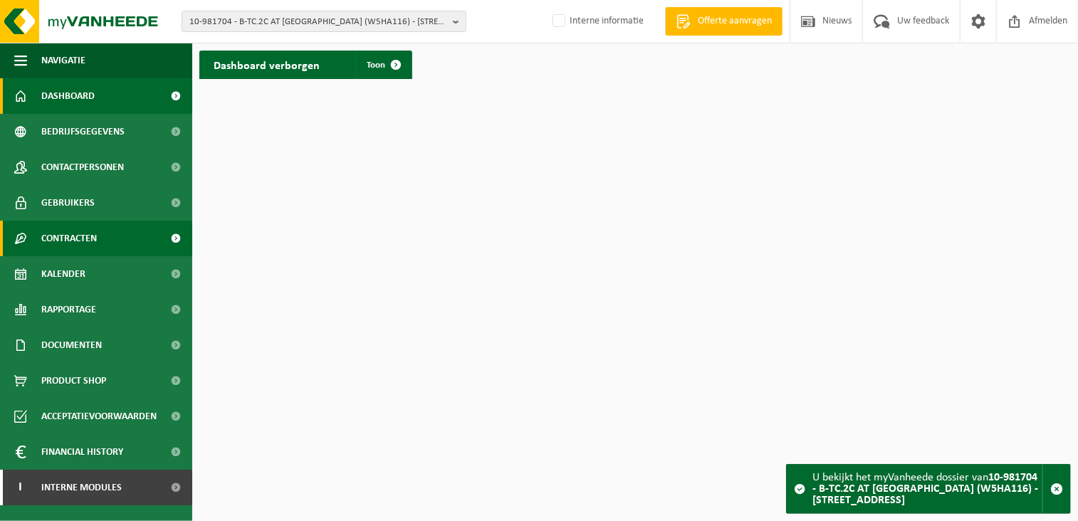
click at [91, 239] on span "Contracten" at bounding box center [69, 239] width 56 height 36
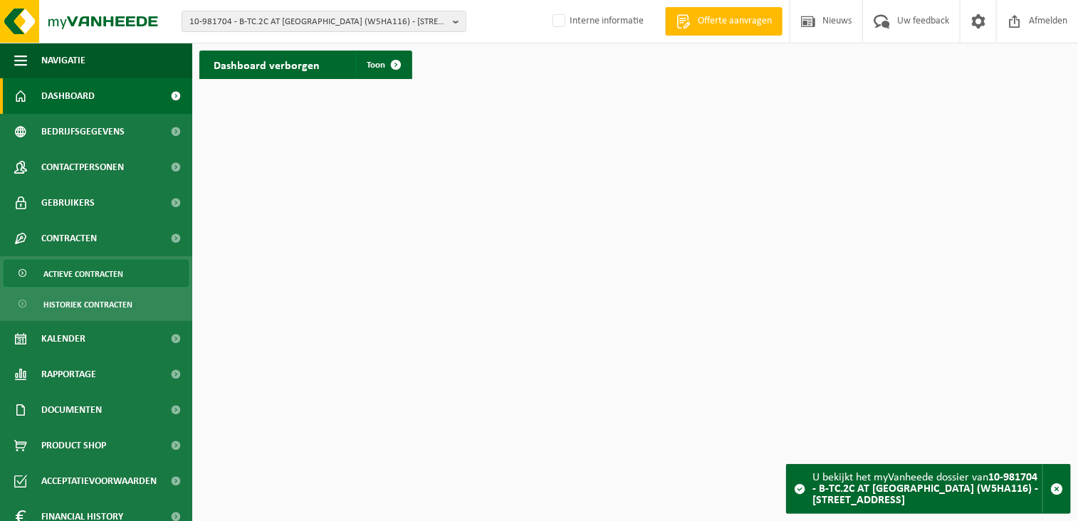
click at [83, 270] on span "Actieve contracten" at bounding box center [83, 274] width 80 height 27
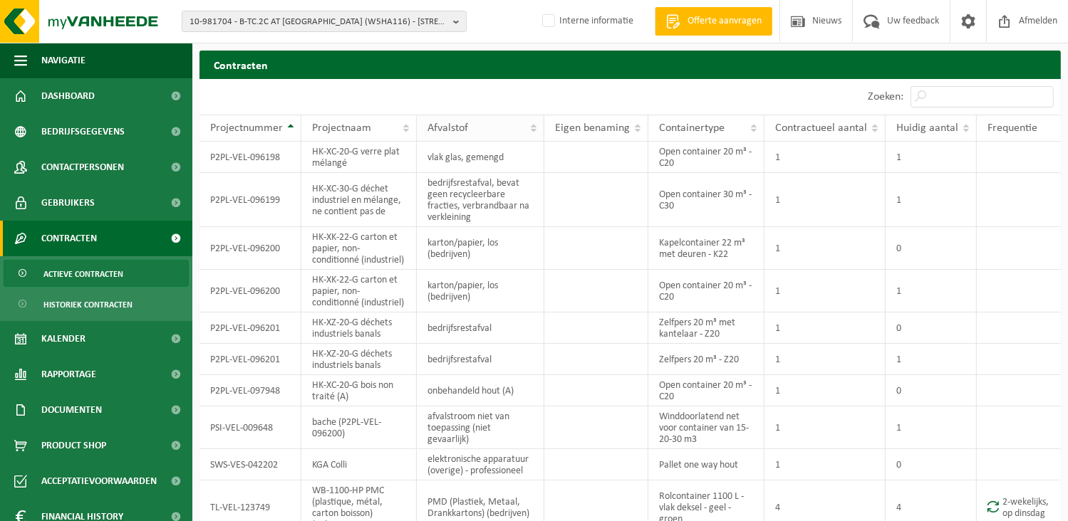
click at [476, 128] on div "Afvalstof" at bounding box center [476, 128] width 98 height 11
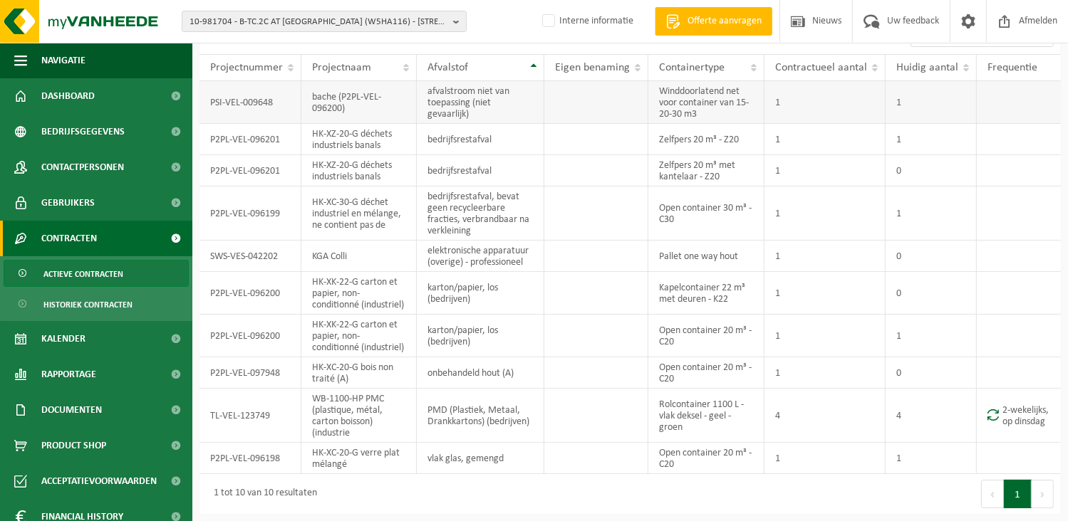
scroll to position [81, 0]
